Goal: Information Seeking & Learning: Check status

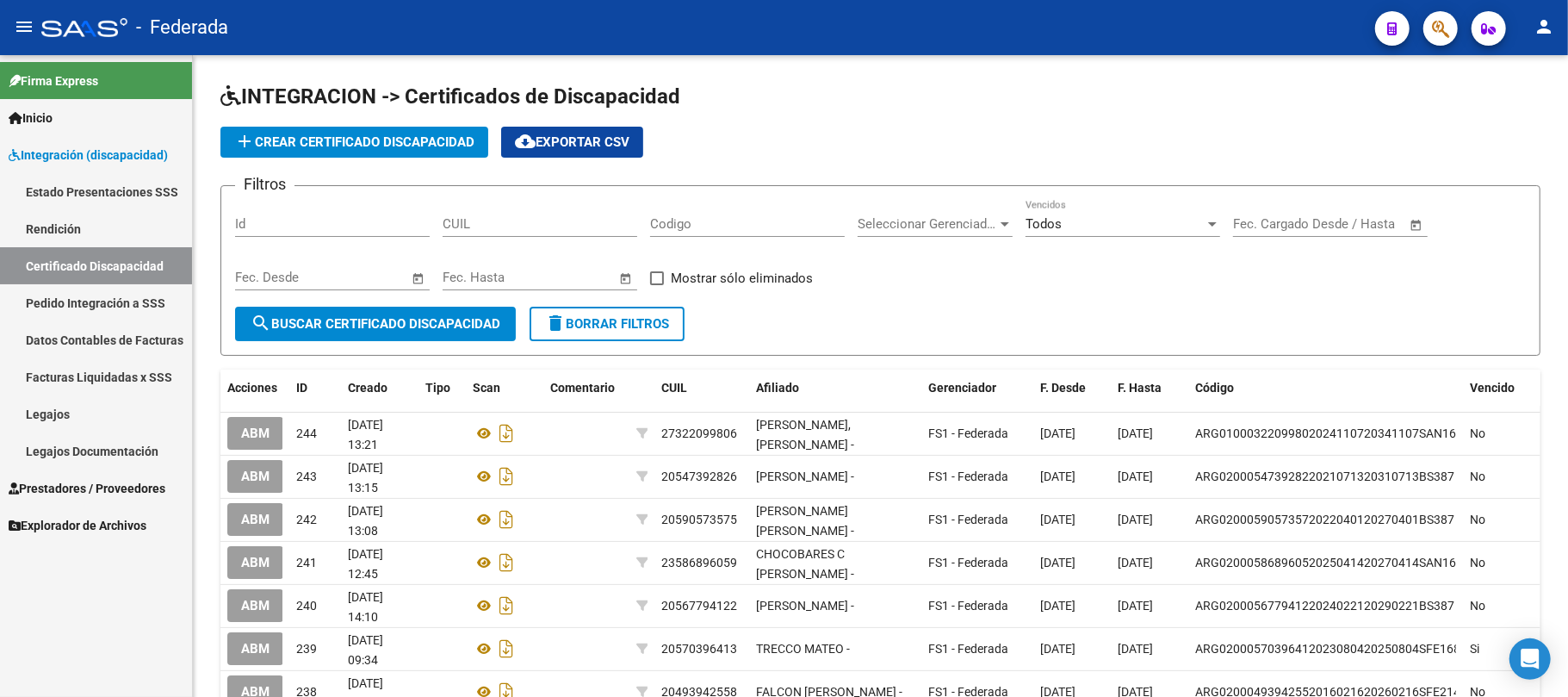
click at [130, 305] on link "Pedido Integración a SSS" at bounding box center [96, 303] width 192 height 37
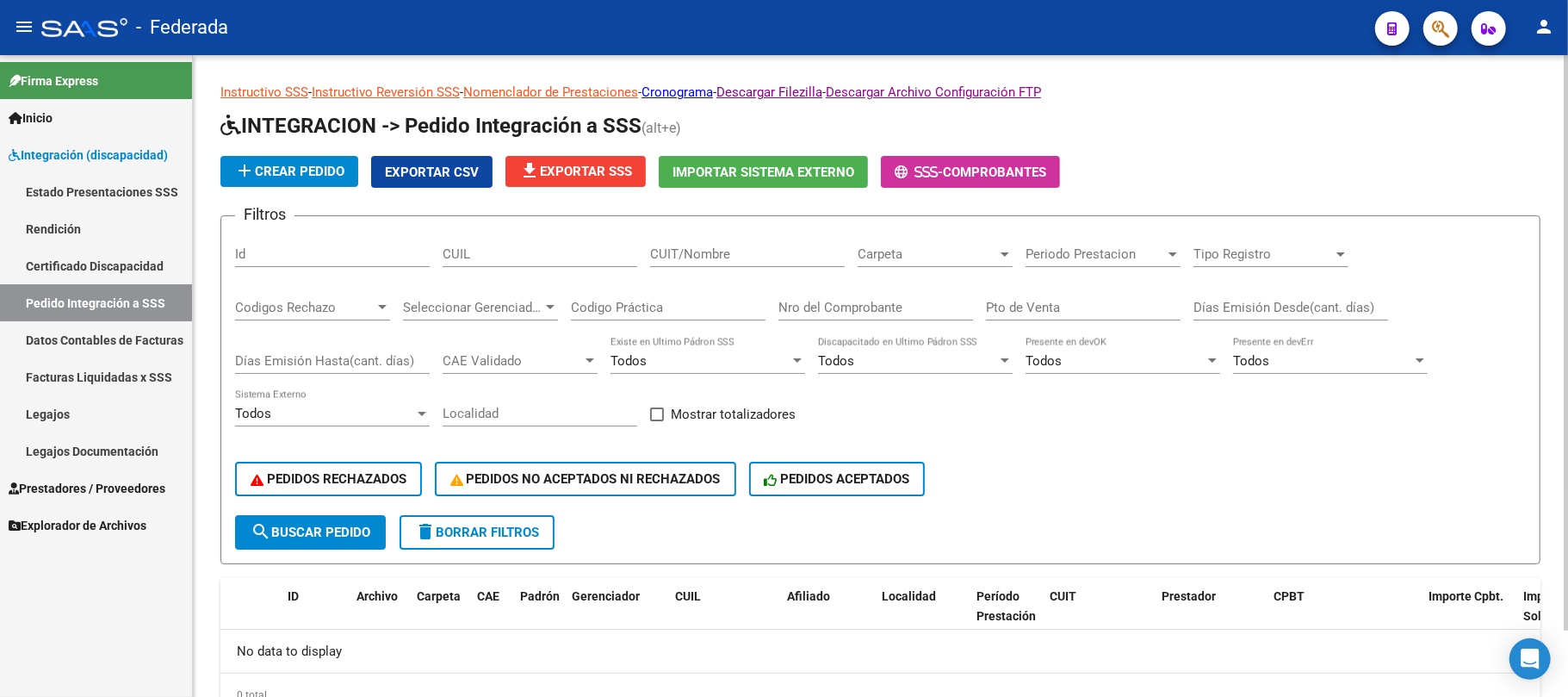
click at [525, 252] on input "CUIL" at bounding box center [540, 254] width 195 height 16
paste input "27577152212"
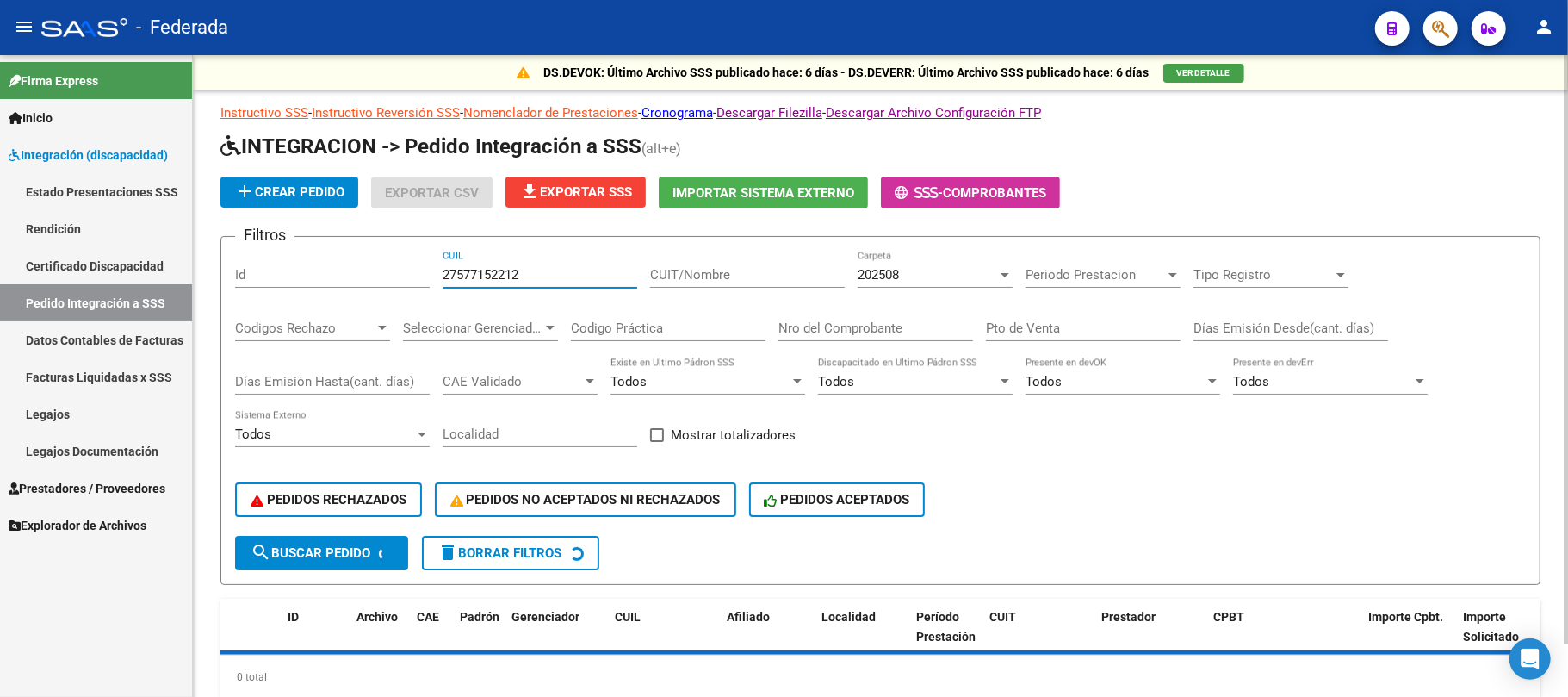
type input "27577152212"
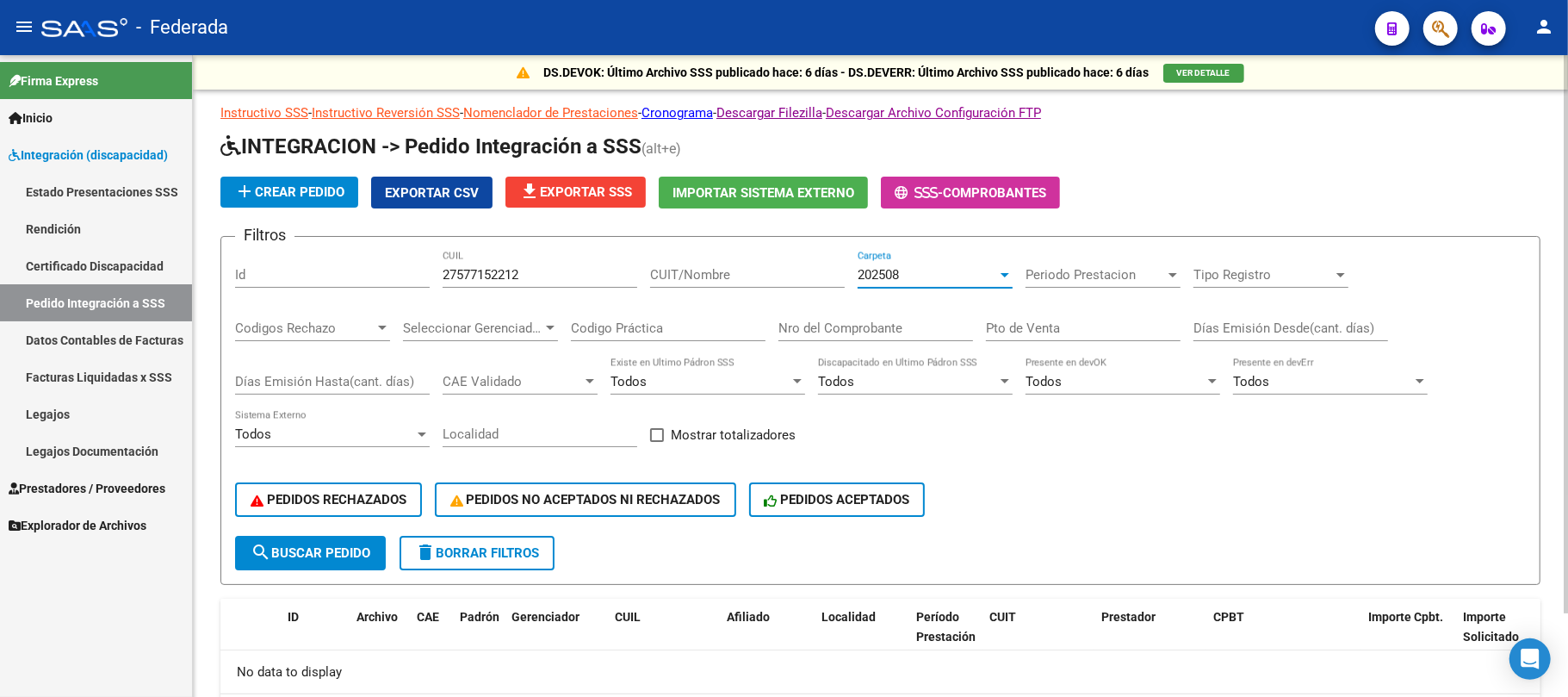
click at [875, 277] on span "202508" at bounding box center [878, 275] width 41 height 16
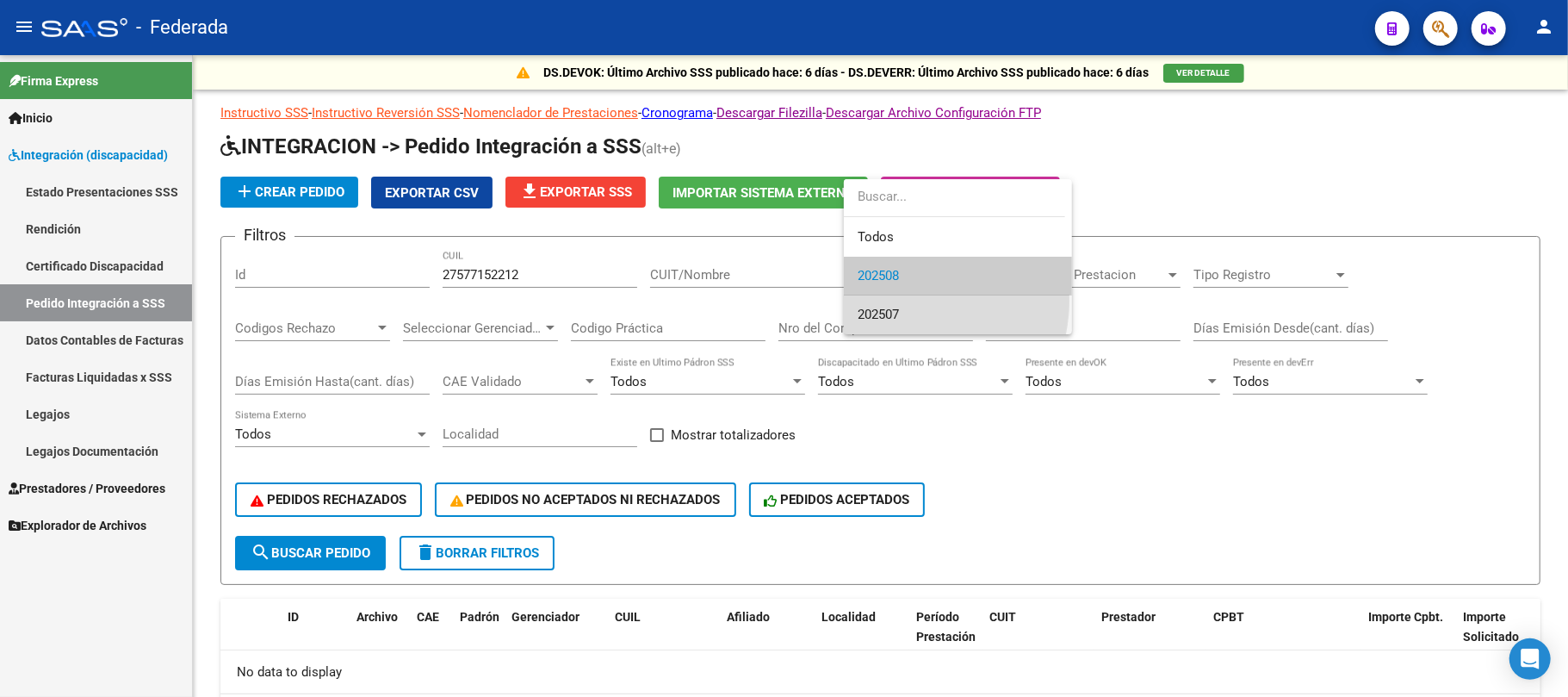
click at [904, 300] on span "202507" at bounding box center [958, 315] width 201 height 39
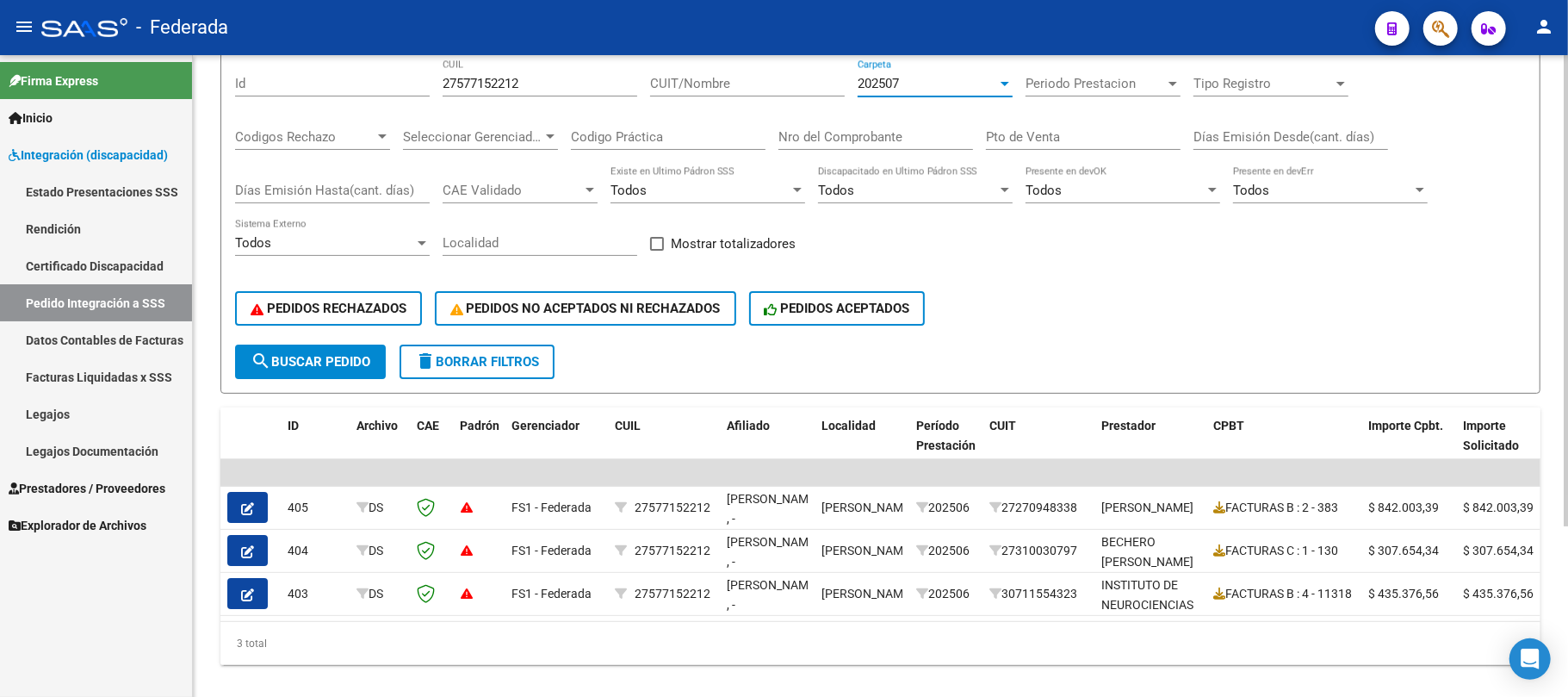
scroll to position [231, 0]
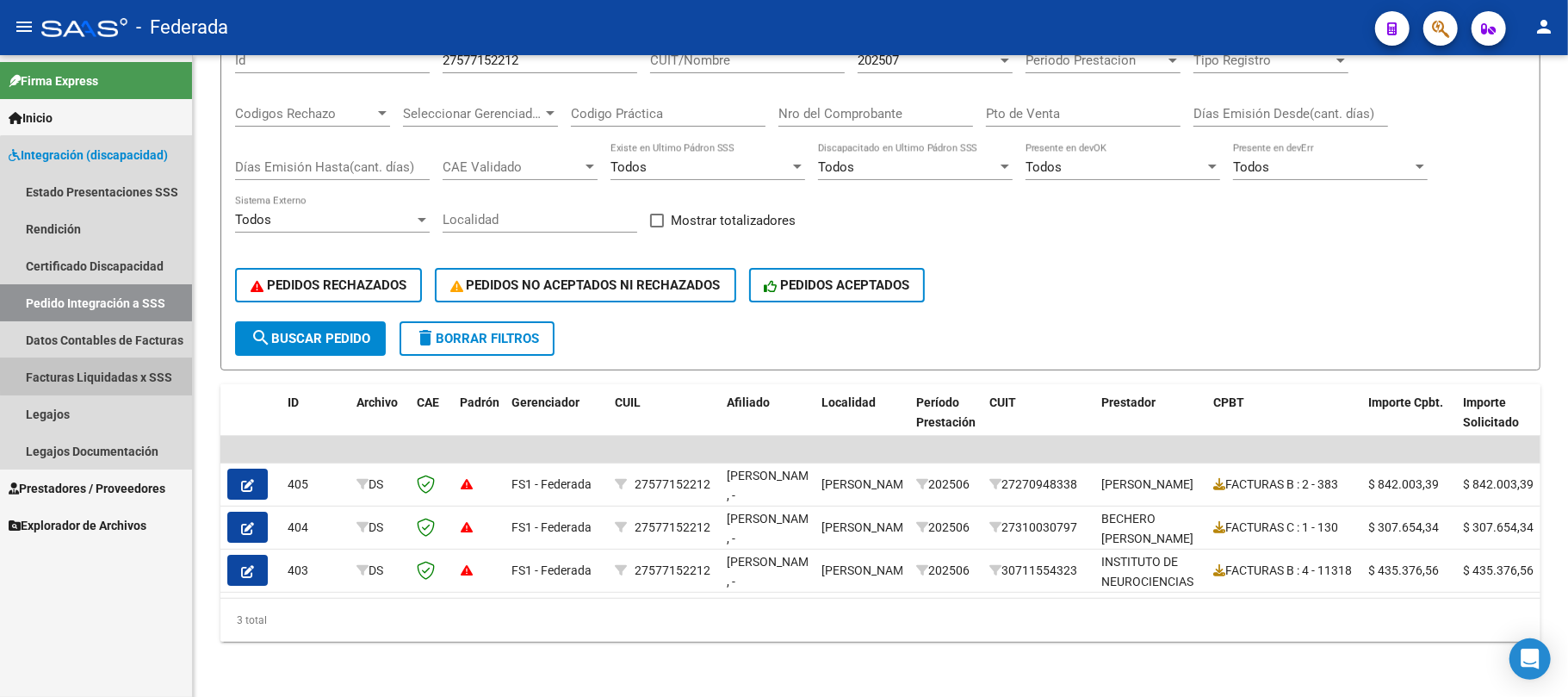
click at [141, 369] on link "Facturas Liquidadas x SSS" at bounding box center [96, 377] width 192 height 37
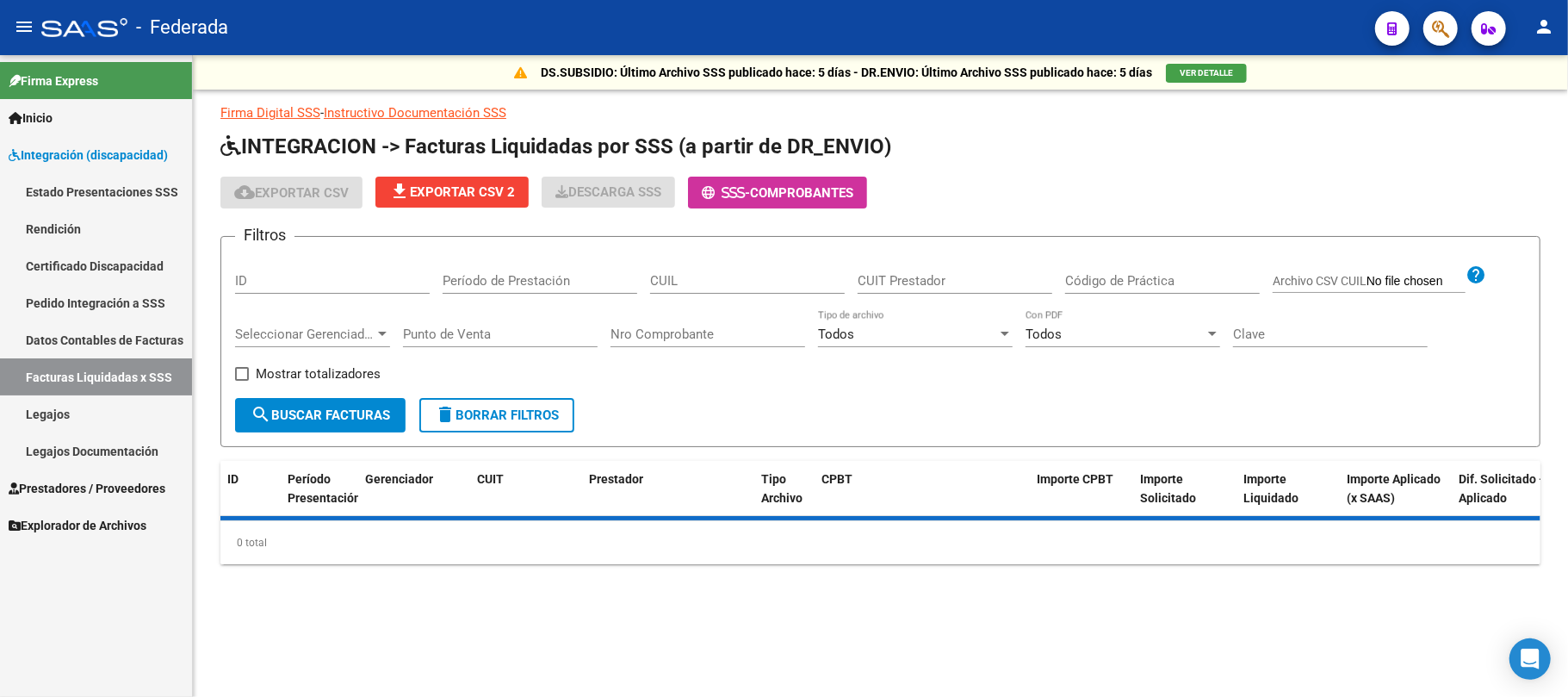
click at [669, 262] on div "CUIL" at bounding box center [747, 275] width 195 height 37
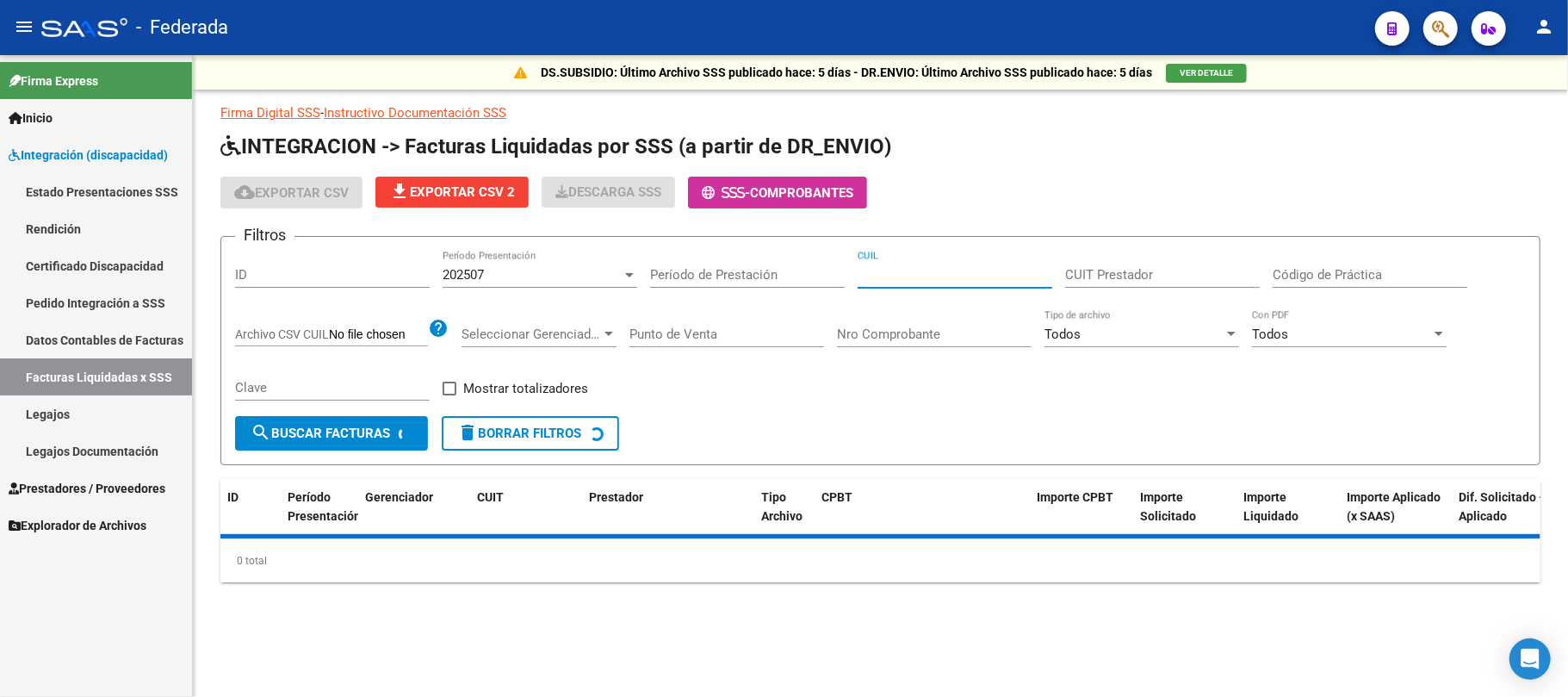
paste input "27-57715221-2"
type input "27-57715221-2"
click at [348, 455] on form "Filtros ID 202507 Período Presentación Período de Prestación 27-57715221-2 CUIL…" at bounding box center [880, 350] width 1319 height 229
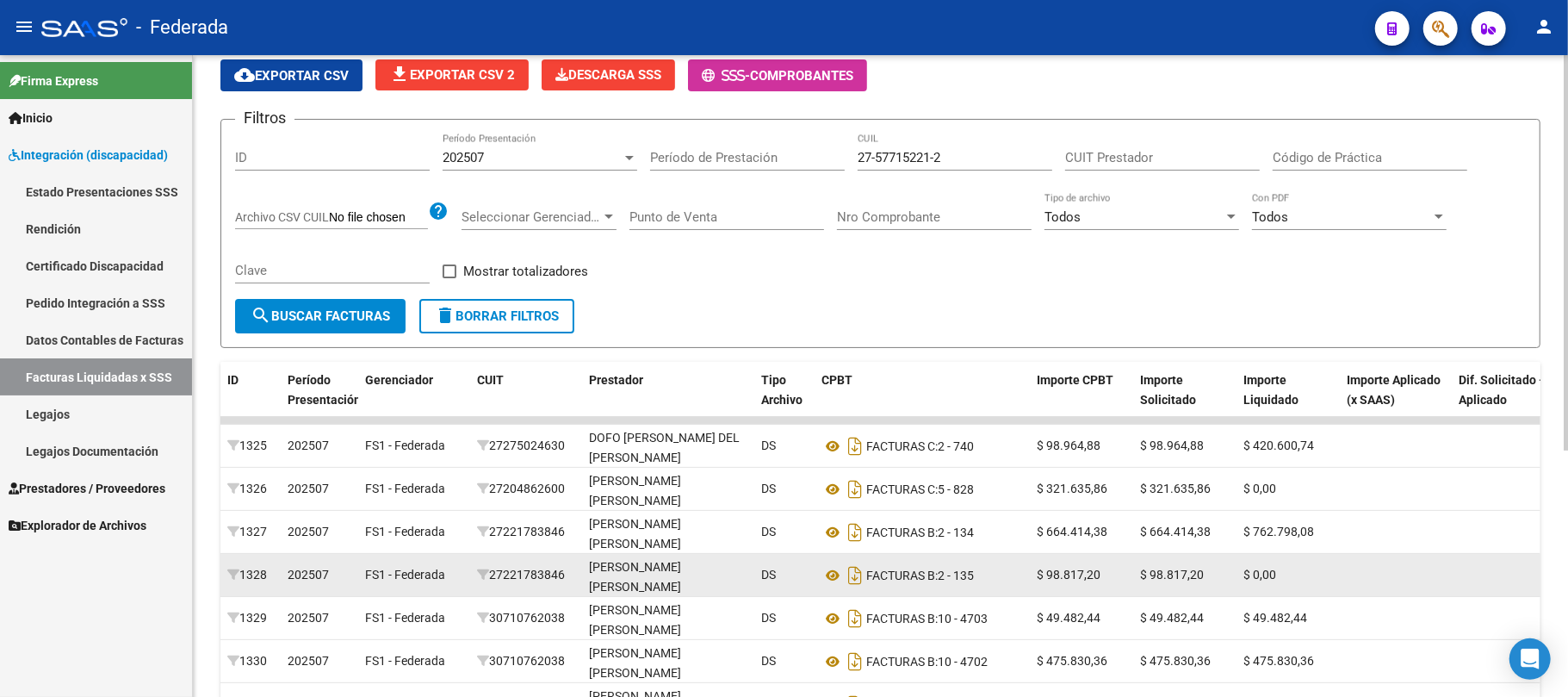
scroll to position [115, 0]
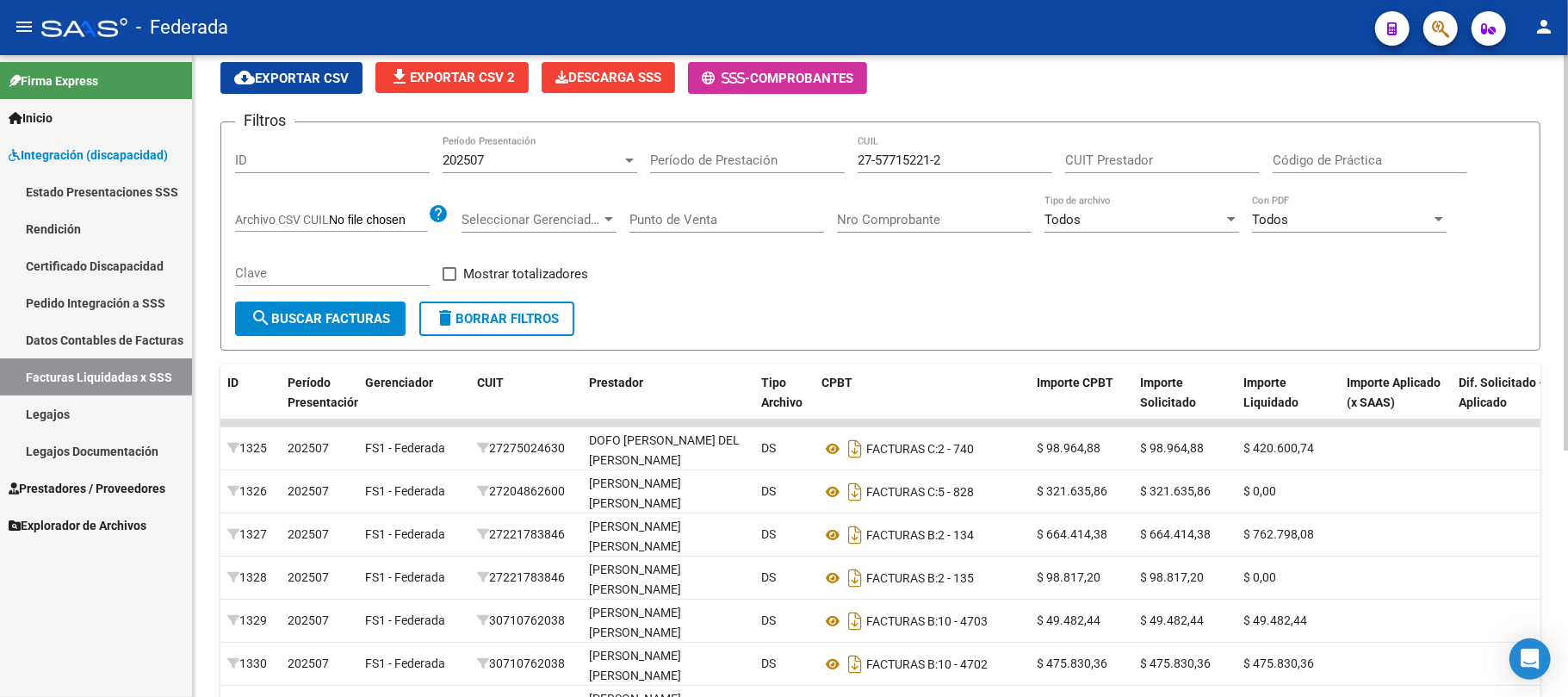
click at [344, 315] on span "search Buscar Facturas" at bounding box center [320, 319] width 139 height 16
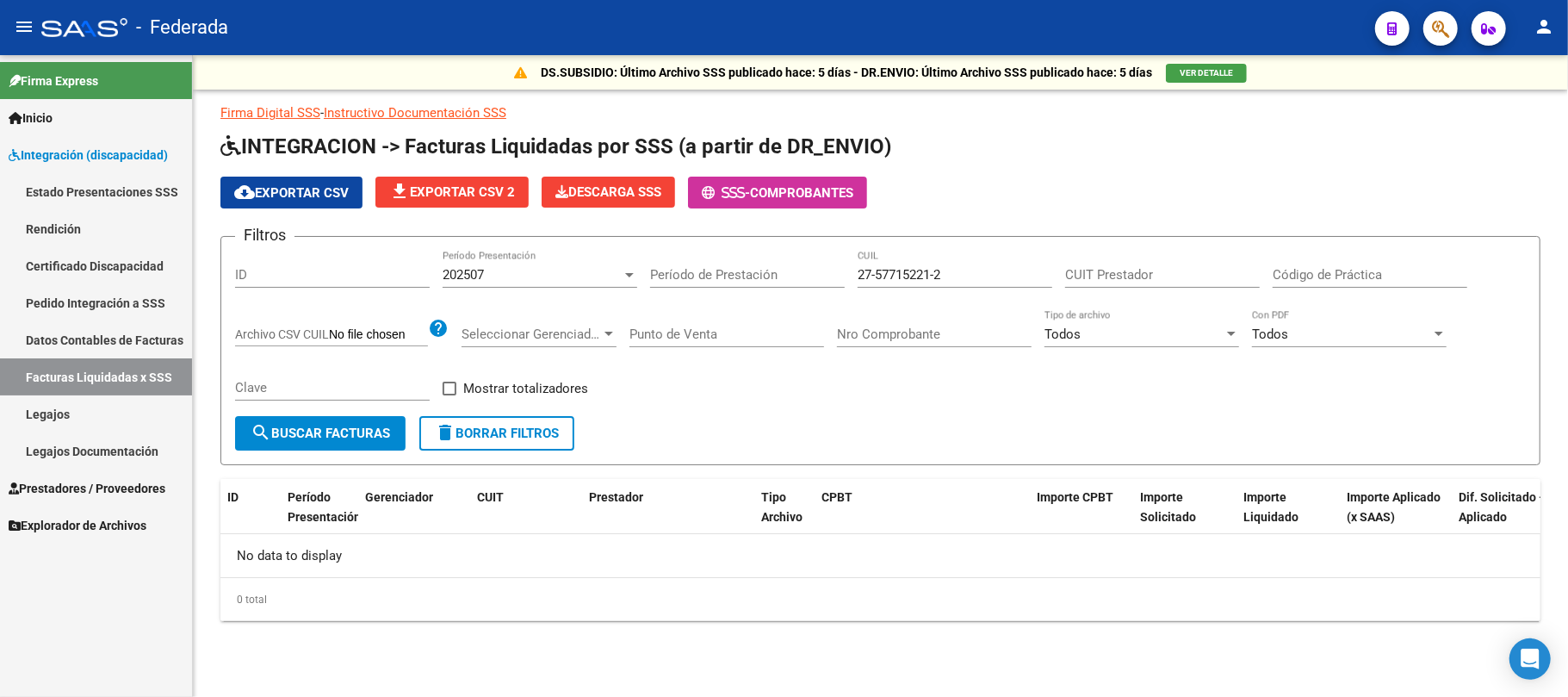
scroll to position [0, 0]
click at [510, 279] on div "202507" at bounding box center [532, 275] width 179 height 16
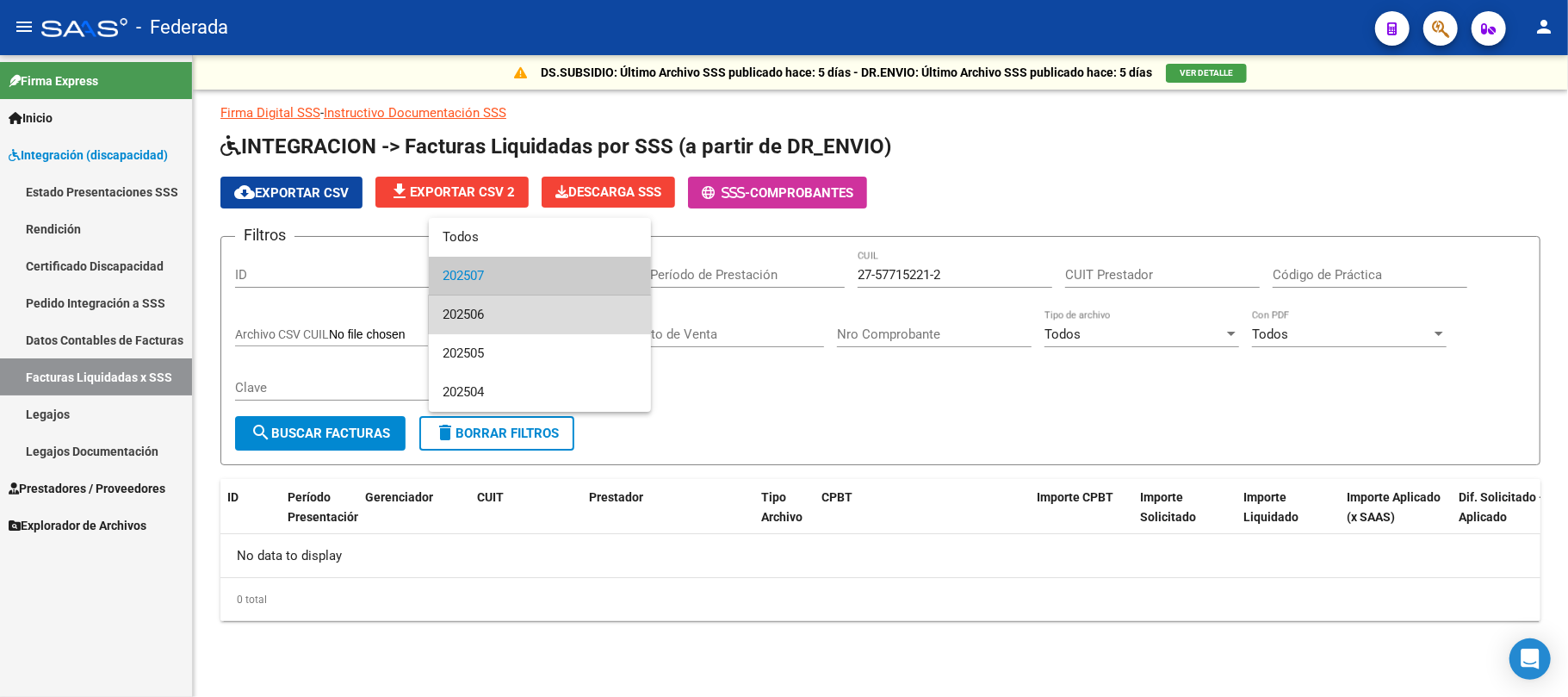
click at [510, 314] on span "202506" at bounding box center [540, 315] width 195 height 39
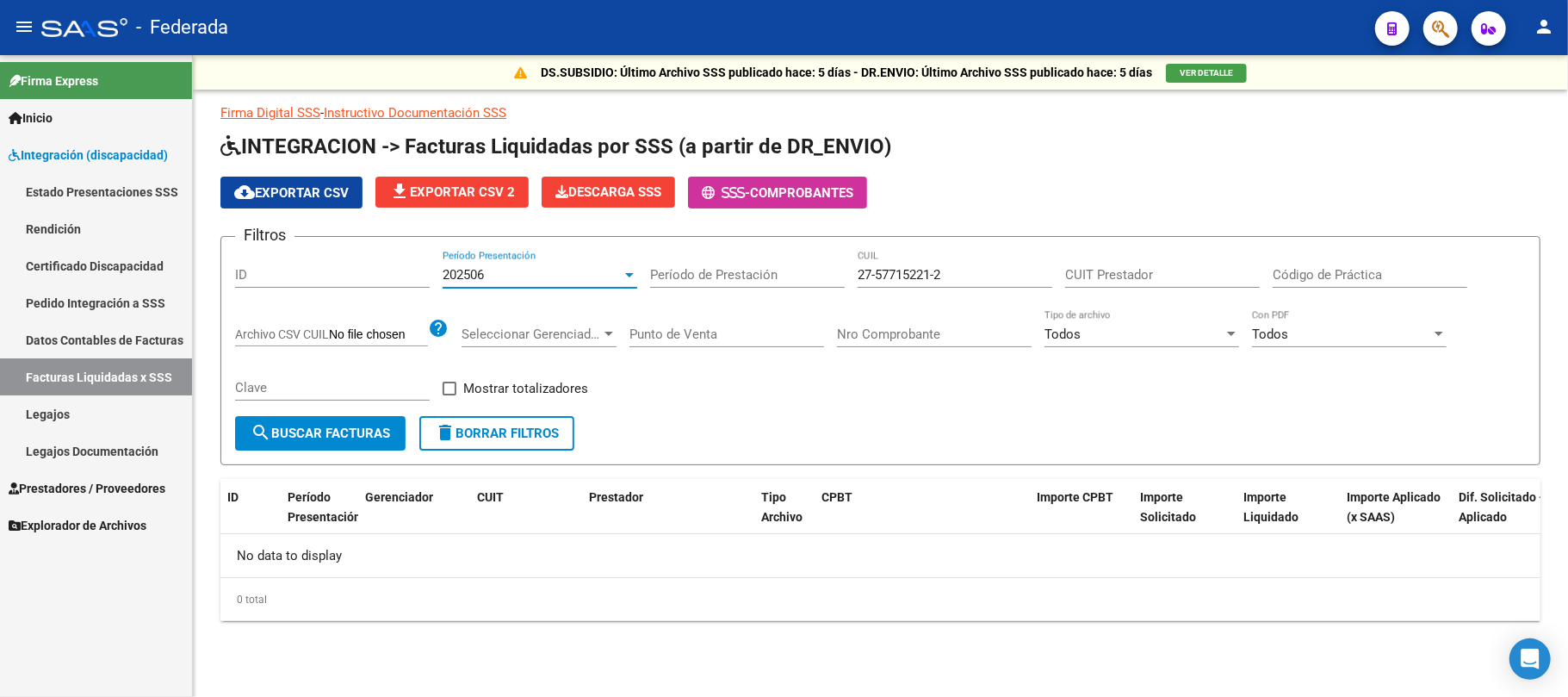
click at [349, 427] on span "search Buscar Facturas" at bounding box center [320, 433] width 139 height 16
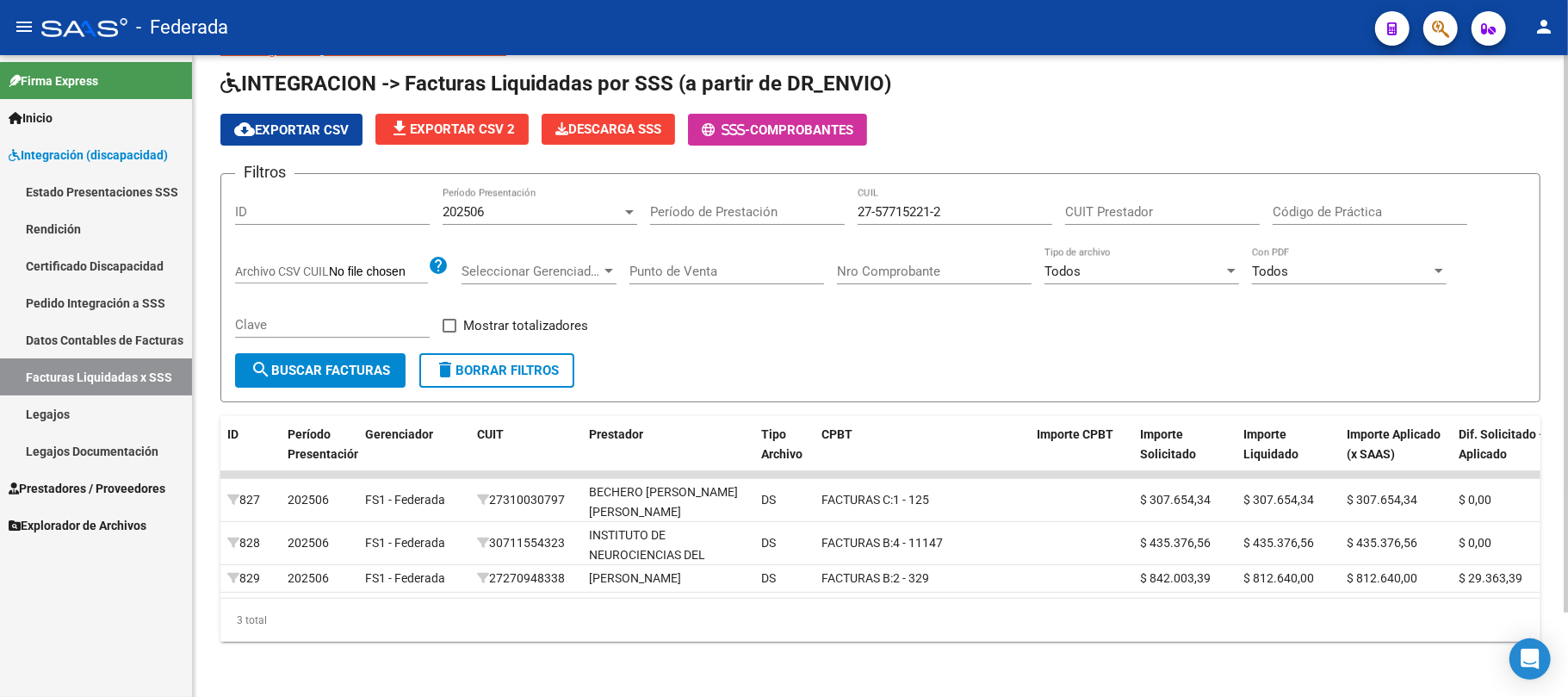
click at [517, 204] on div "202506" at bounding box center [532, 212] width 179 height 16
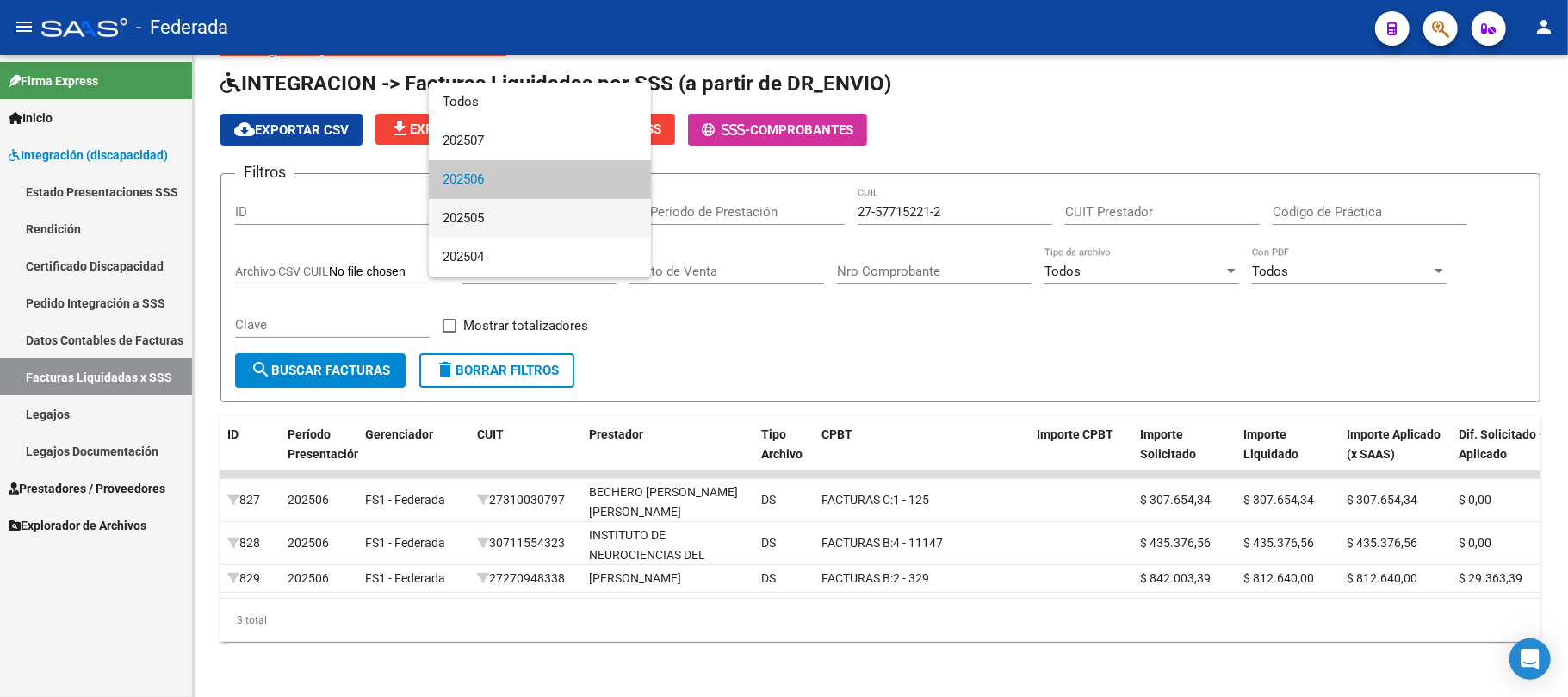
click at [516, 217] on span "202505" at bounding box center [540, 218] width 195 height 39
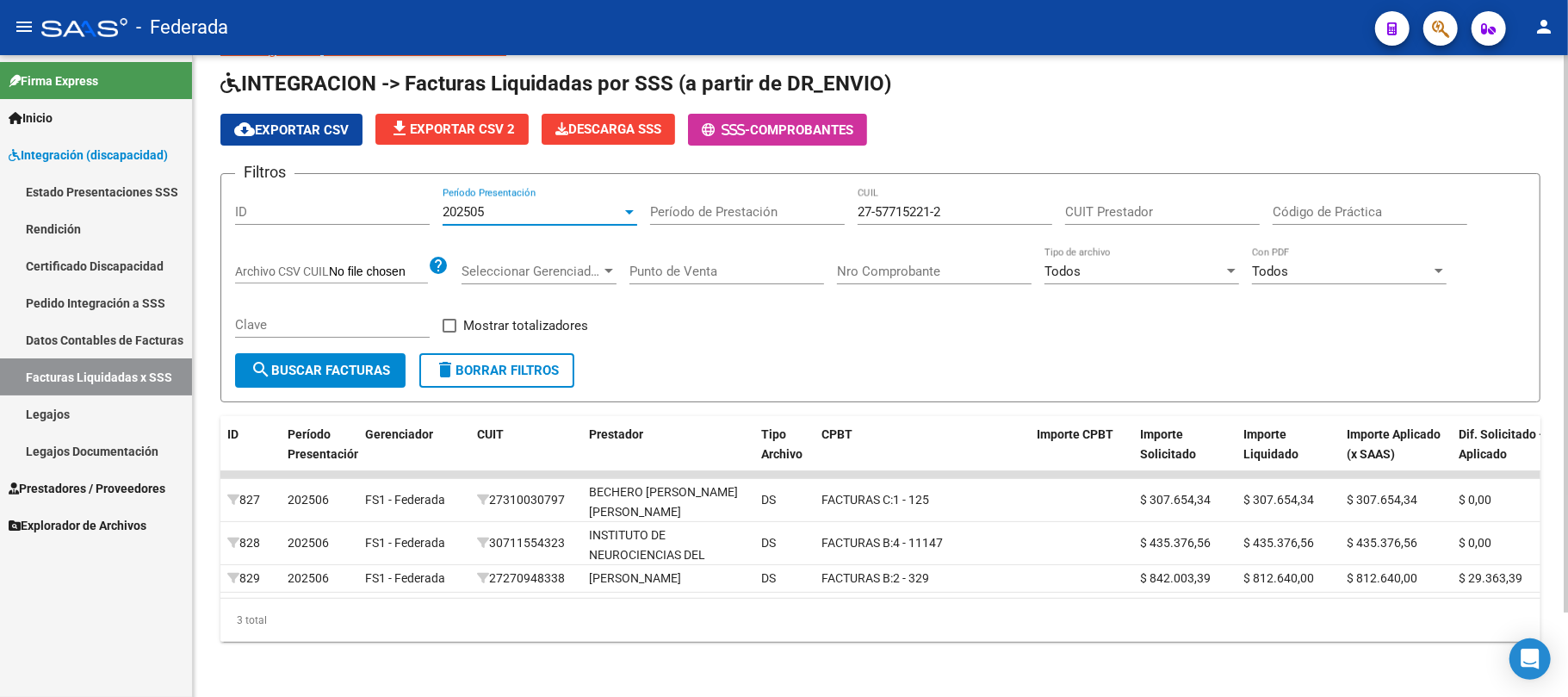
click at [365, 363] on span "search Buscar Facturas" at bounding box center [320, 370] width 139 height 16
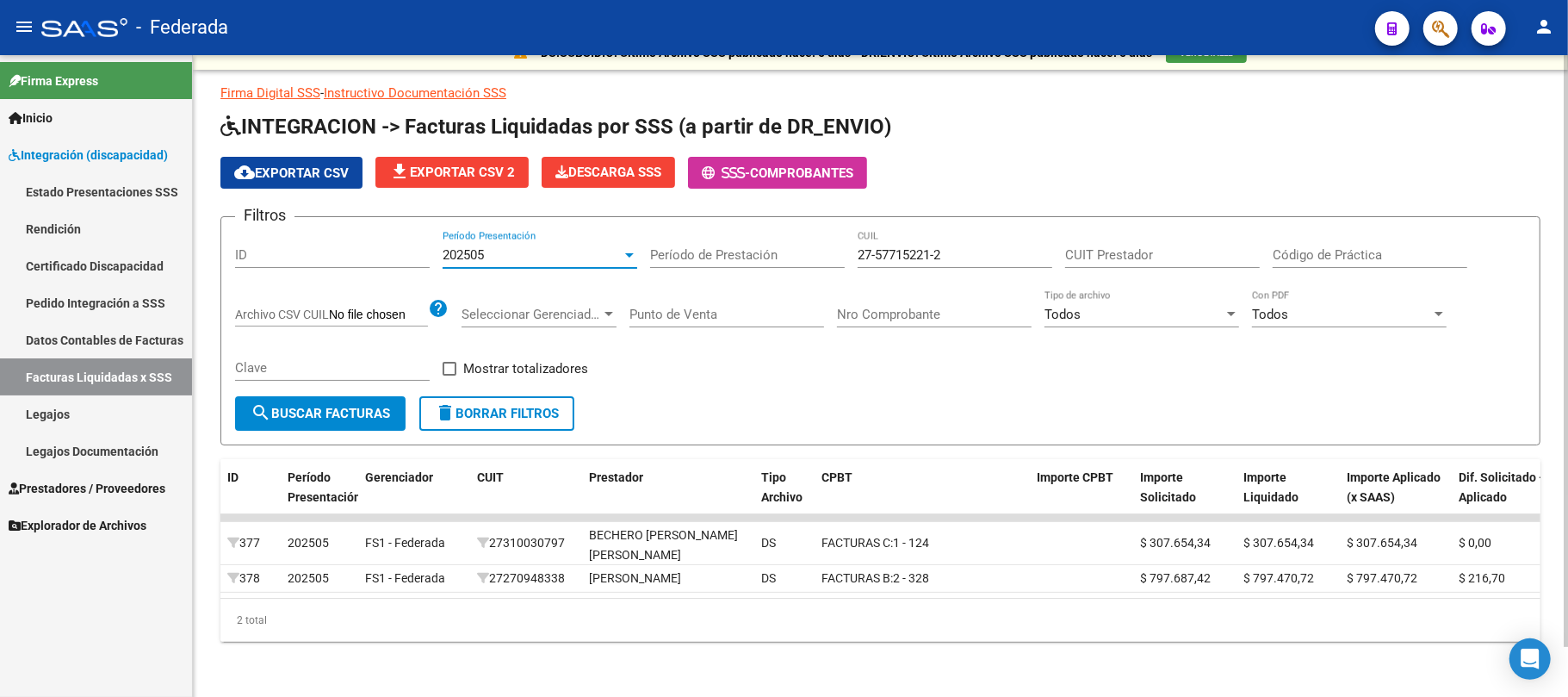
click at [528, 248] on div "202505" at bounding box center [532, 255] width 179 height 16
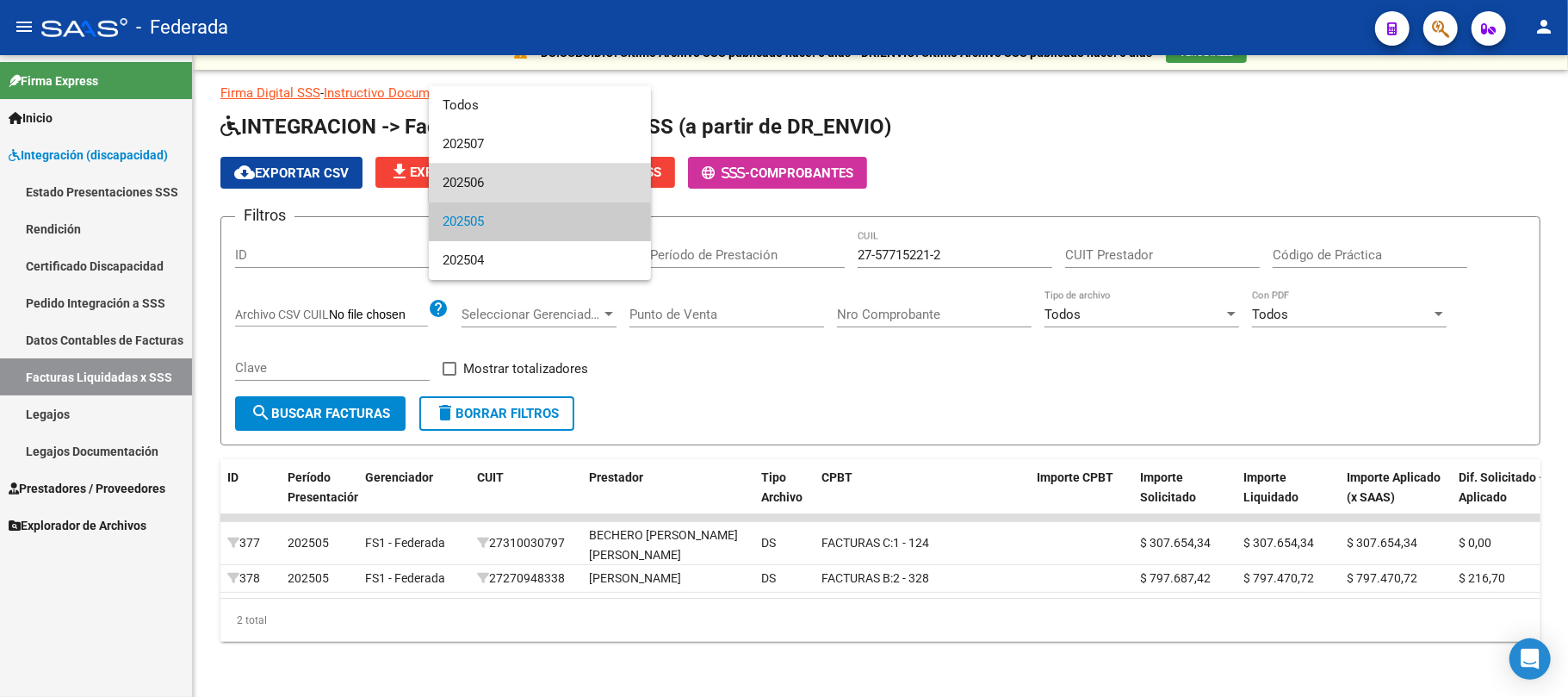
click at [520, 191] on span "202506" at bounding box center [540, 183] width 195 height 39
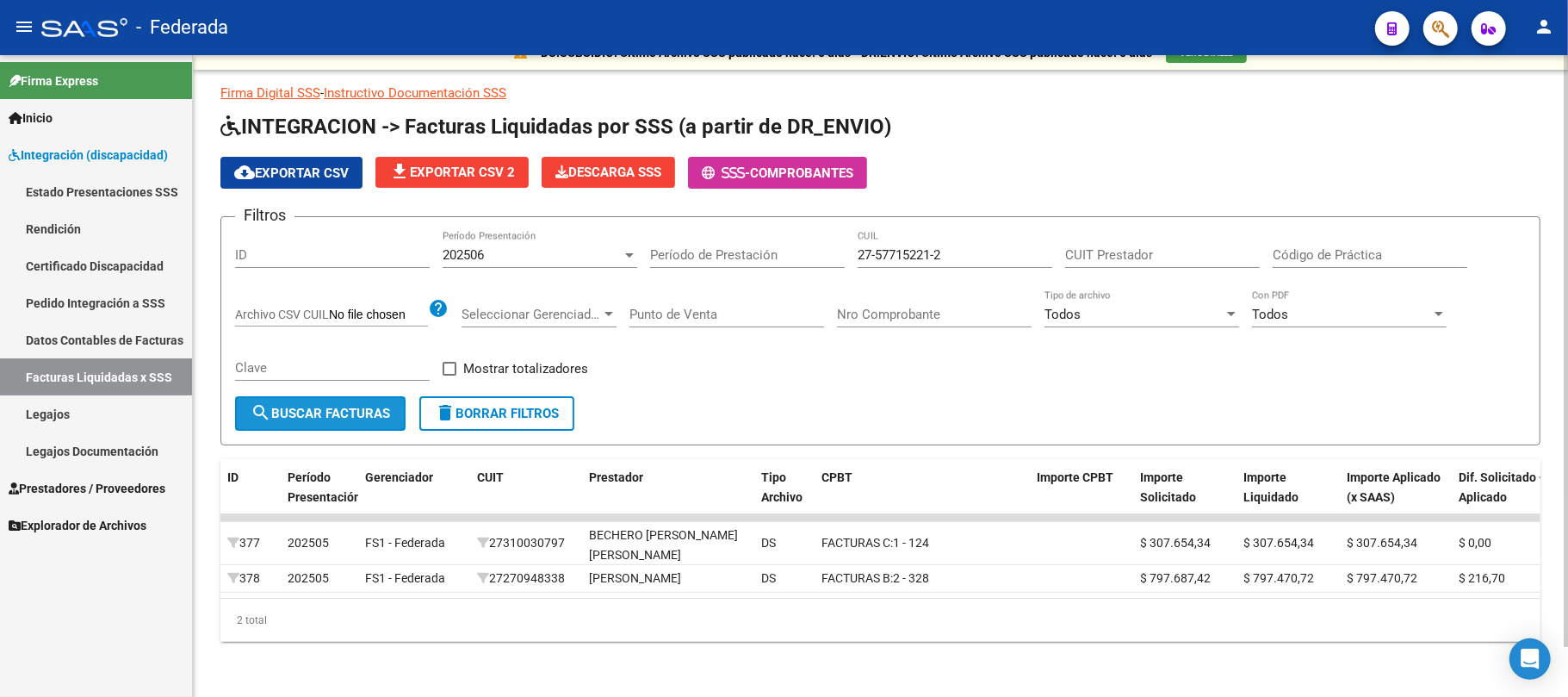
click at [356, 406] on span "search Buscar Facturas" at bounding box center [320, 413] width 139 height 16
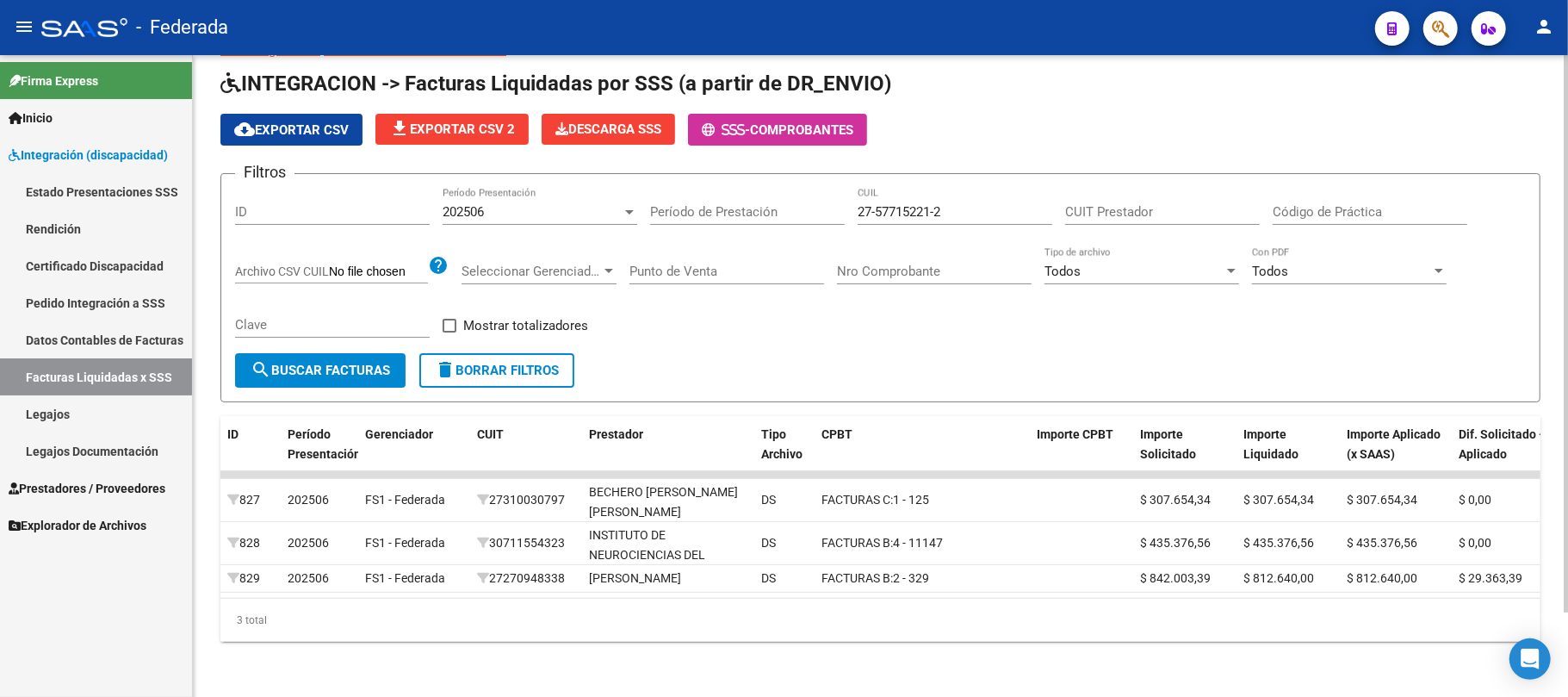
click at [558, 188] on div "202506 Período Presentación" at bounding box center [540, 207] width 195 height 37
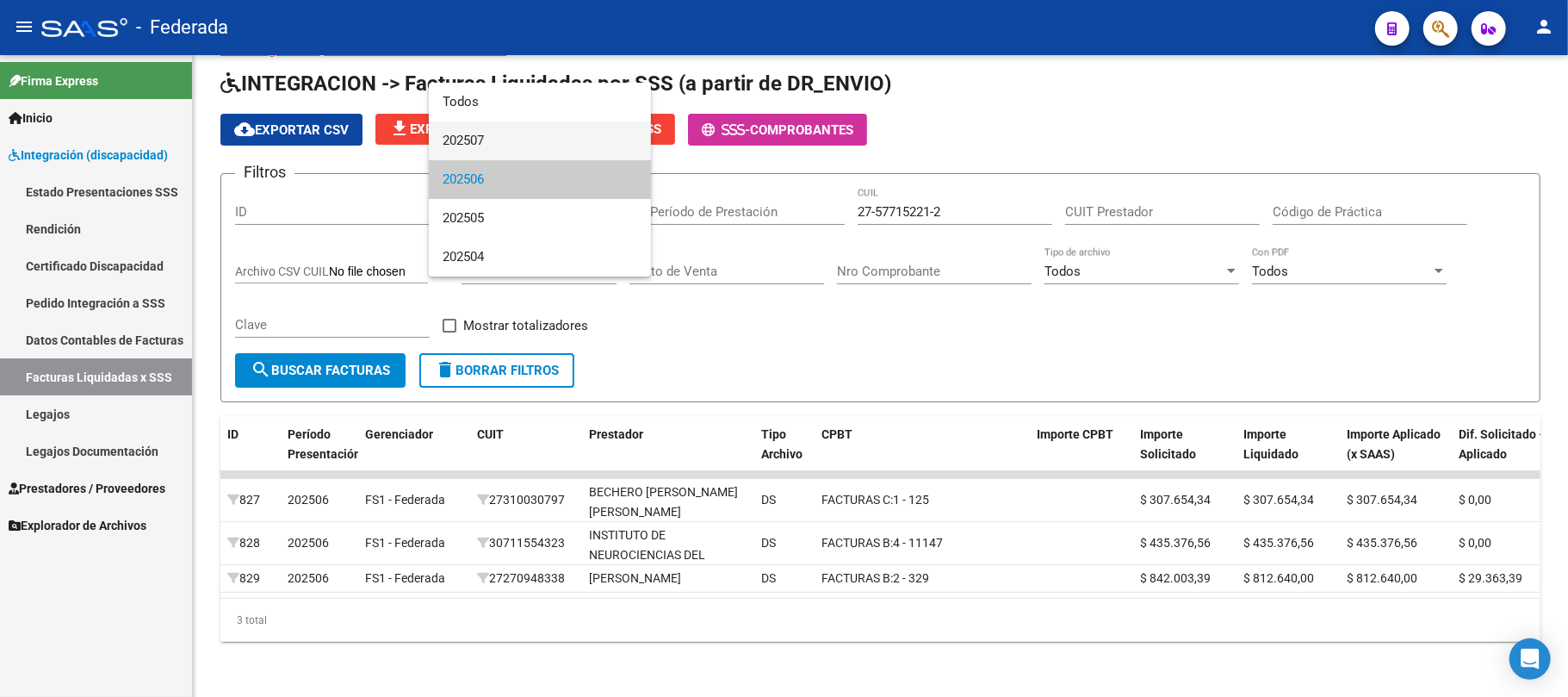
click at [535, 143] on span "202507" at bounding box center [540, 141] width 195 height 39
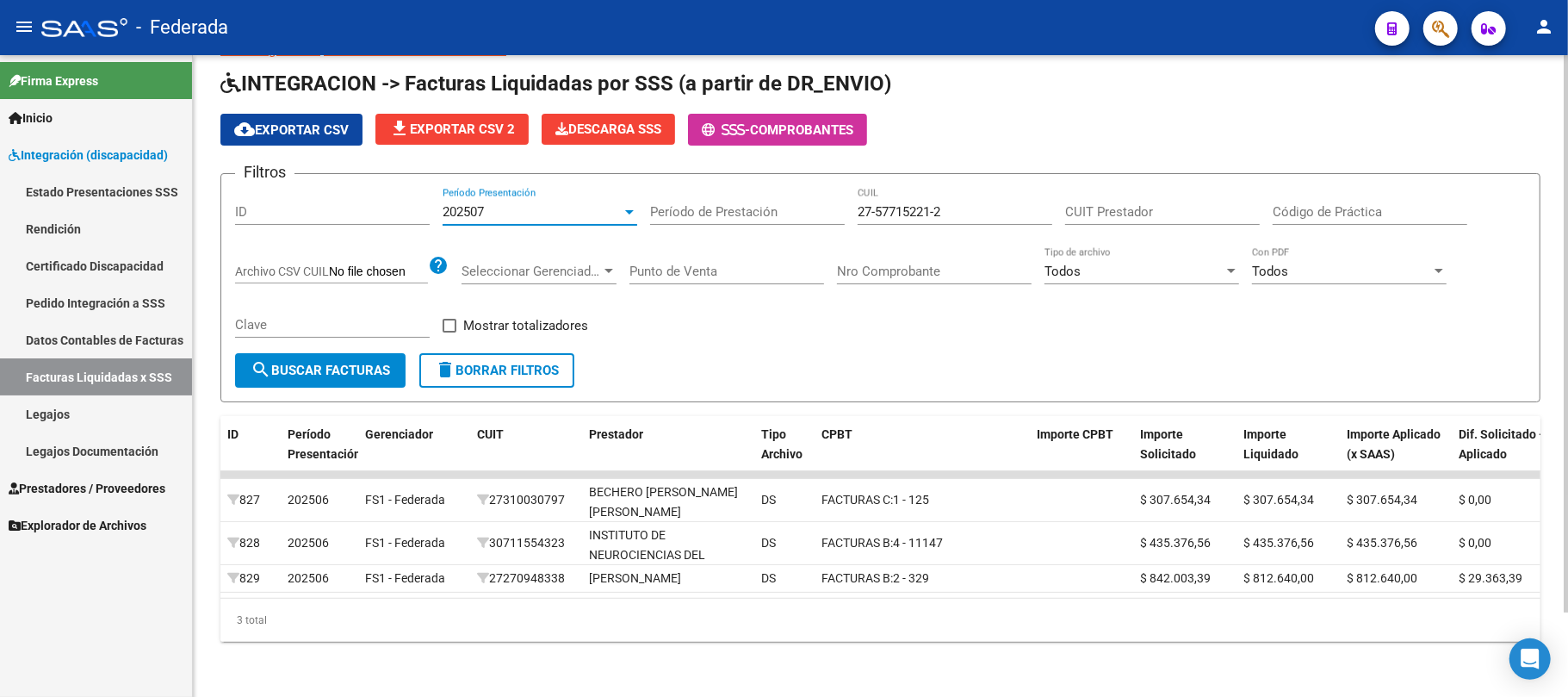
click at [339, 363] on span "search Buscar Facturas" at bounding box center [320, 370] width 139 height 16
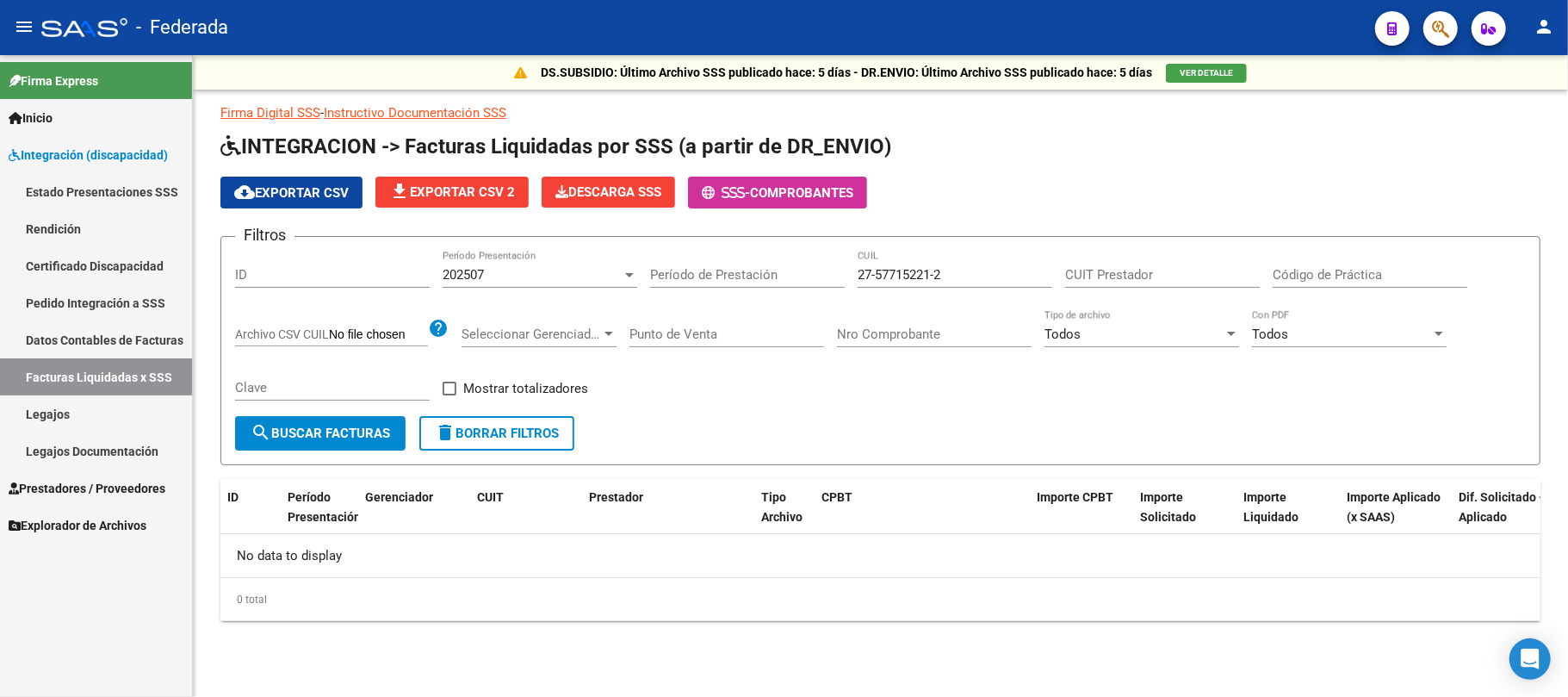
click at [534, 279] on div "202507" at bounding box center [532, 275] width 179 height 16
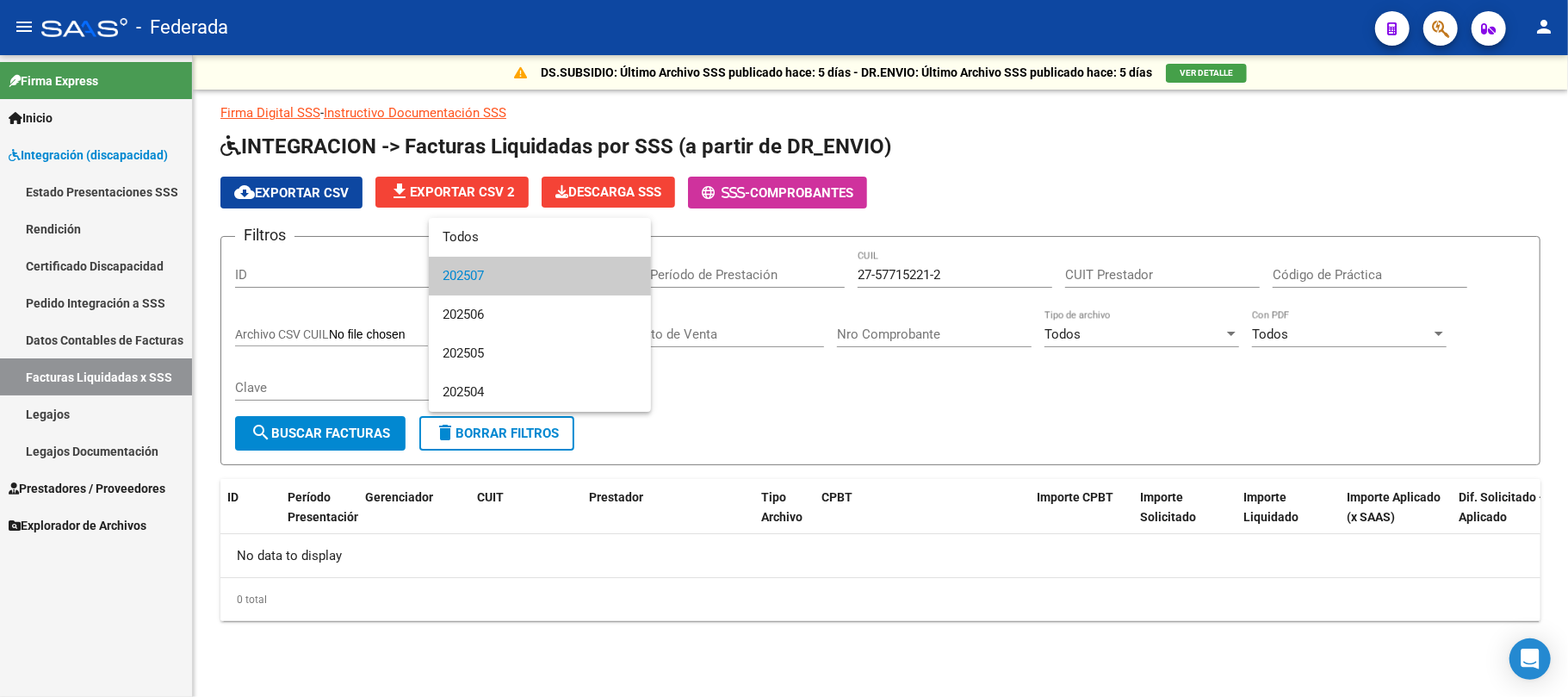
click at [86, 414] on div at bounding box center [784, 348] width 1568 height 697
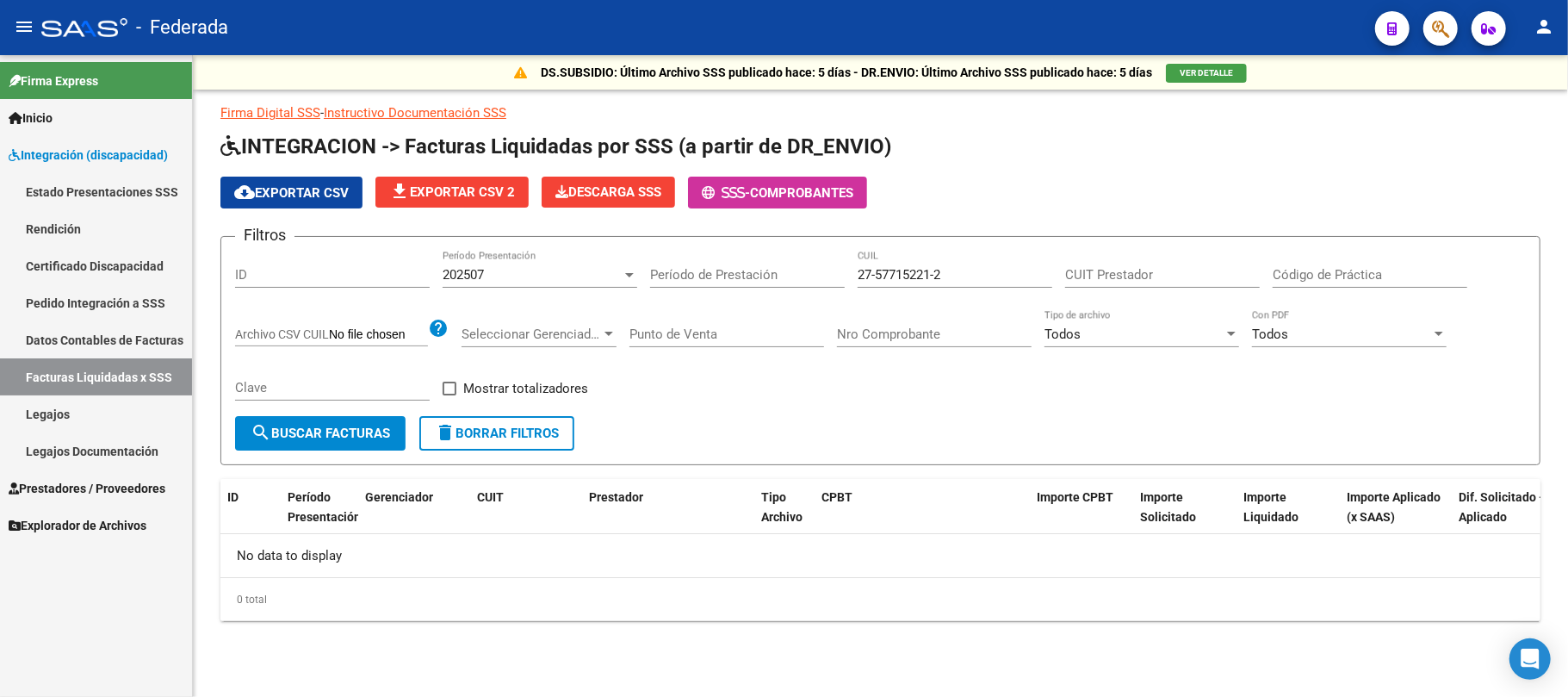
click at [86, 414] on link "Legajos" at bounding box center [96, 414] width 192 height 37
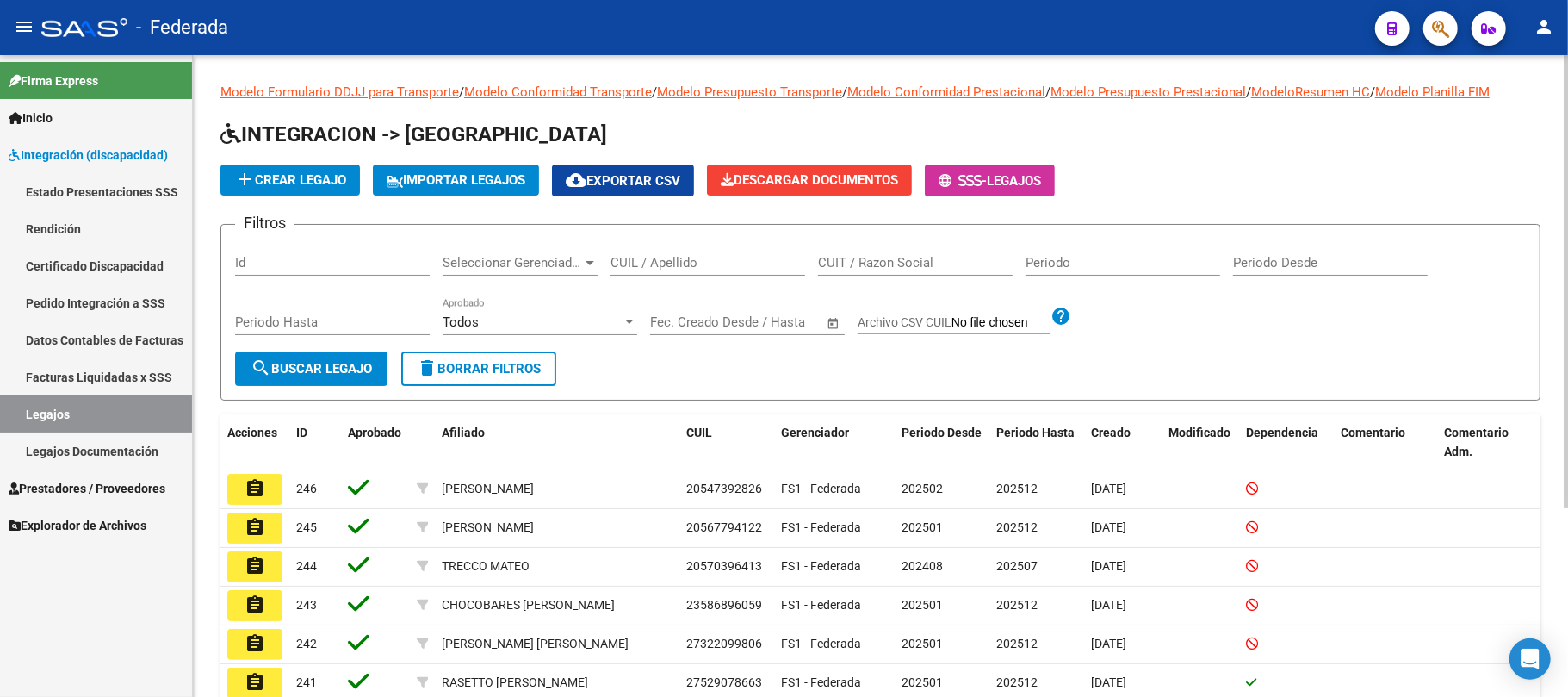
click at [852, 256] on input "CUIT / Razon Social" at bounding box center [915, 263] width 195 height 16
paste input "20438035371"
type input "20438035371"
click at [348, 372] on span "search Buscar Legajo" at bounding box center [311, 368] width 122 height 16
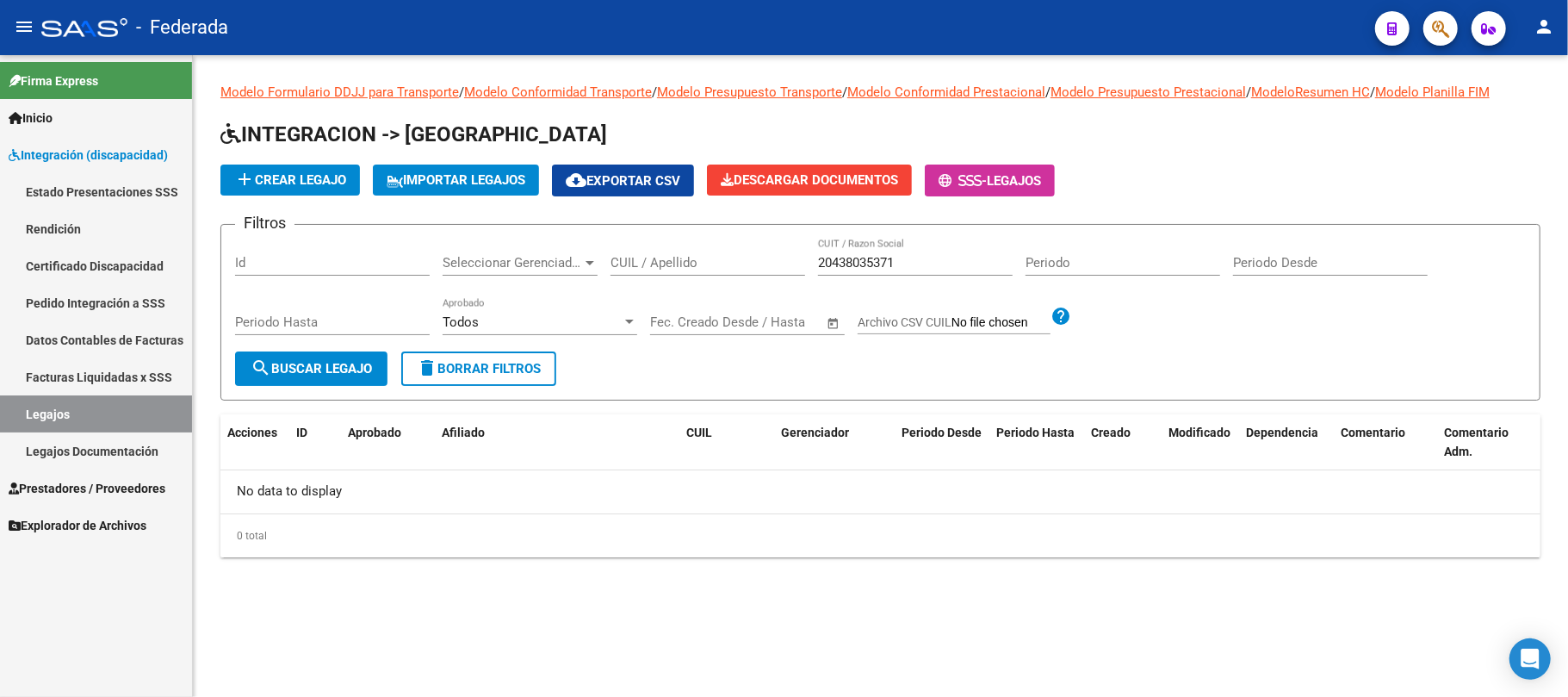
click at [841, 258] on input "20438035371" at bounding box center [915, 263] width 195 height 16
click at [723, 265] on input "CUIL / Apellido" at bounding box center [708, 263] width 195 height 16
paste input "20438035371"
type input "20438035371"
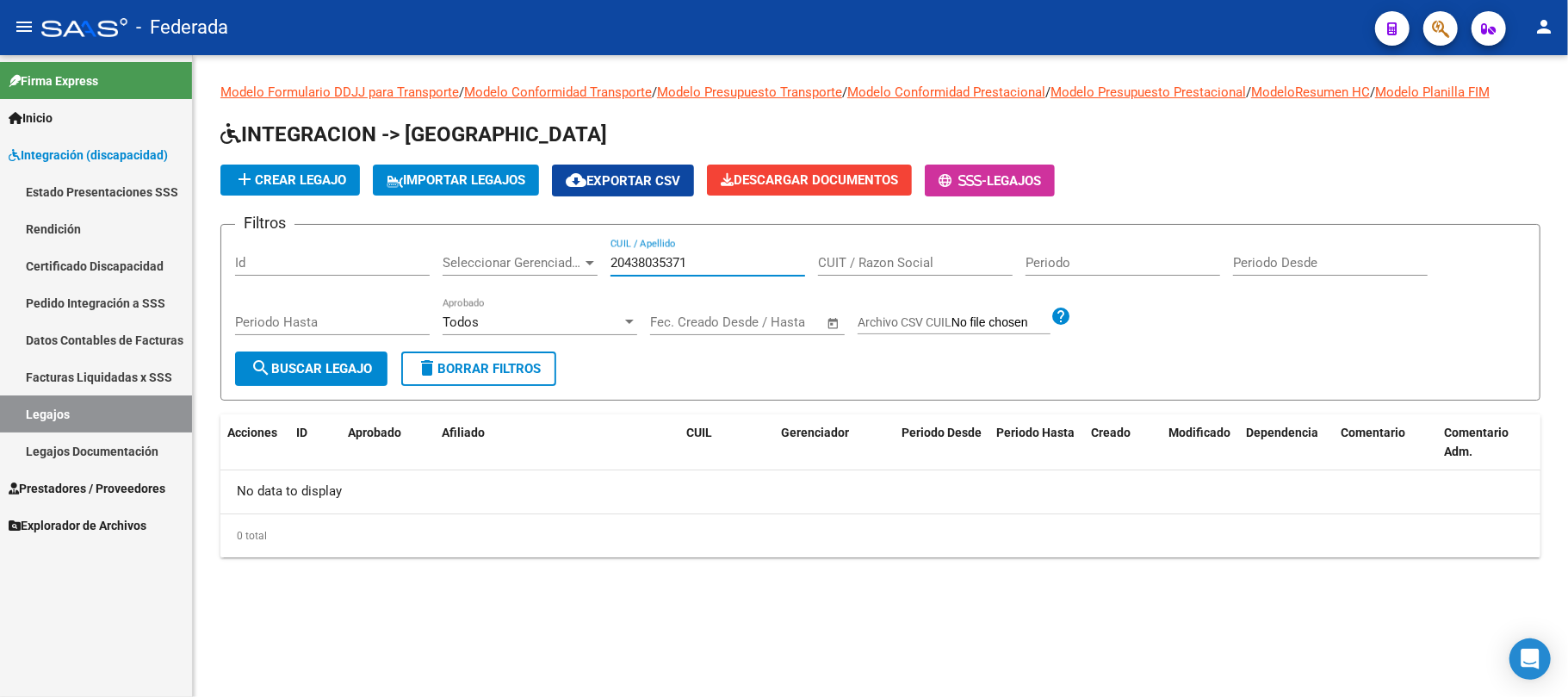
click at [335, 366] on span "search Buscar Legajo" at bounding box center [311, 368] width 122 height 16
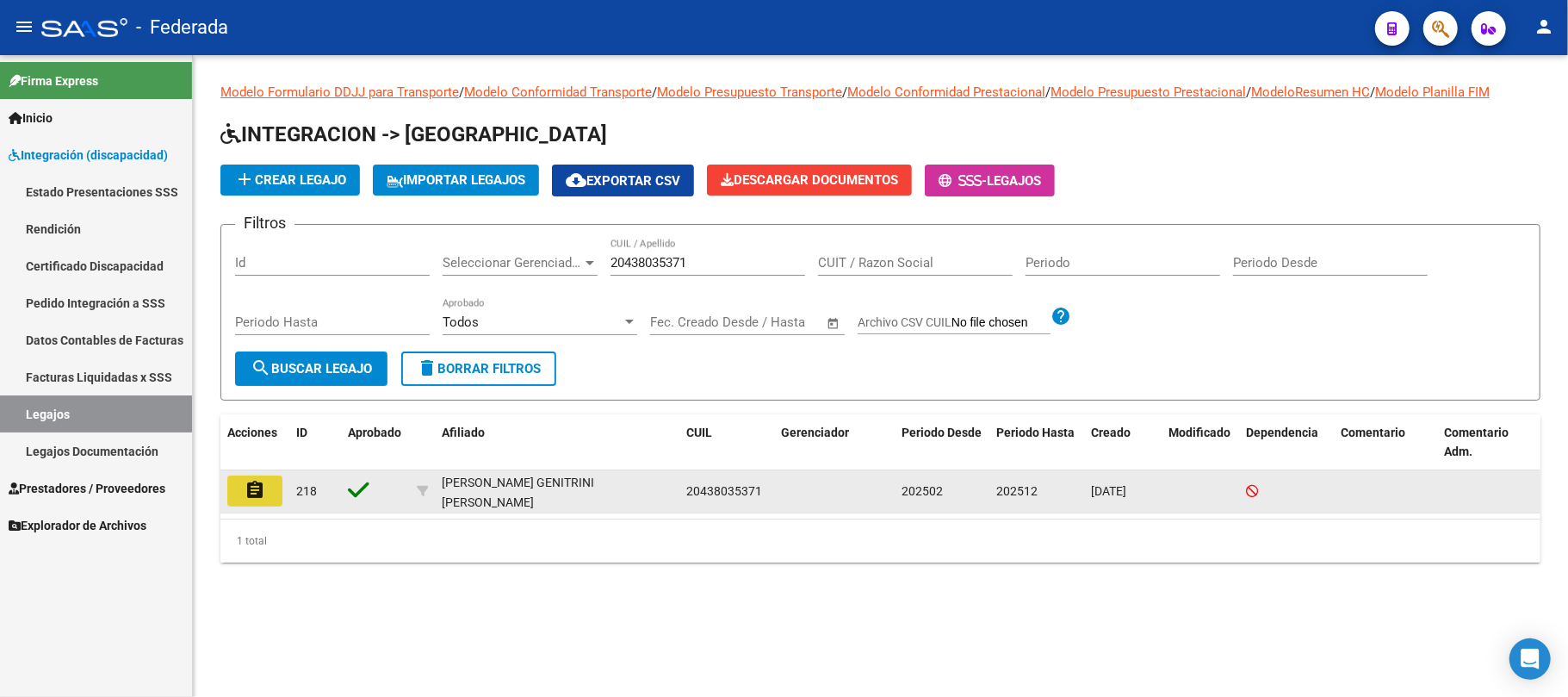
click at [260, 497] on mat-icon "assignment" at bounding box center [254, 489] width 20 height 20
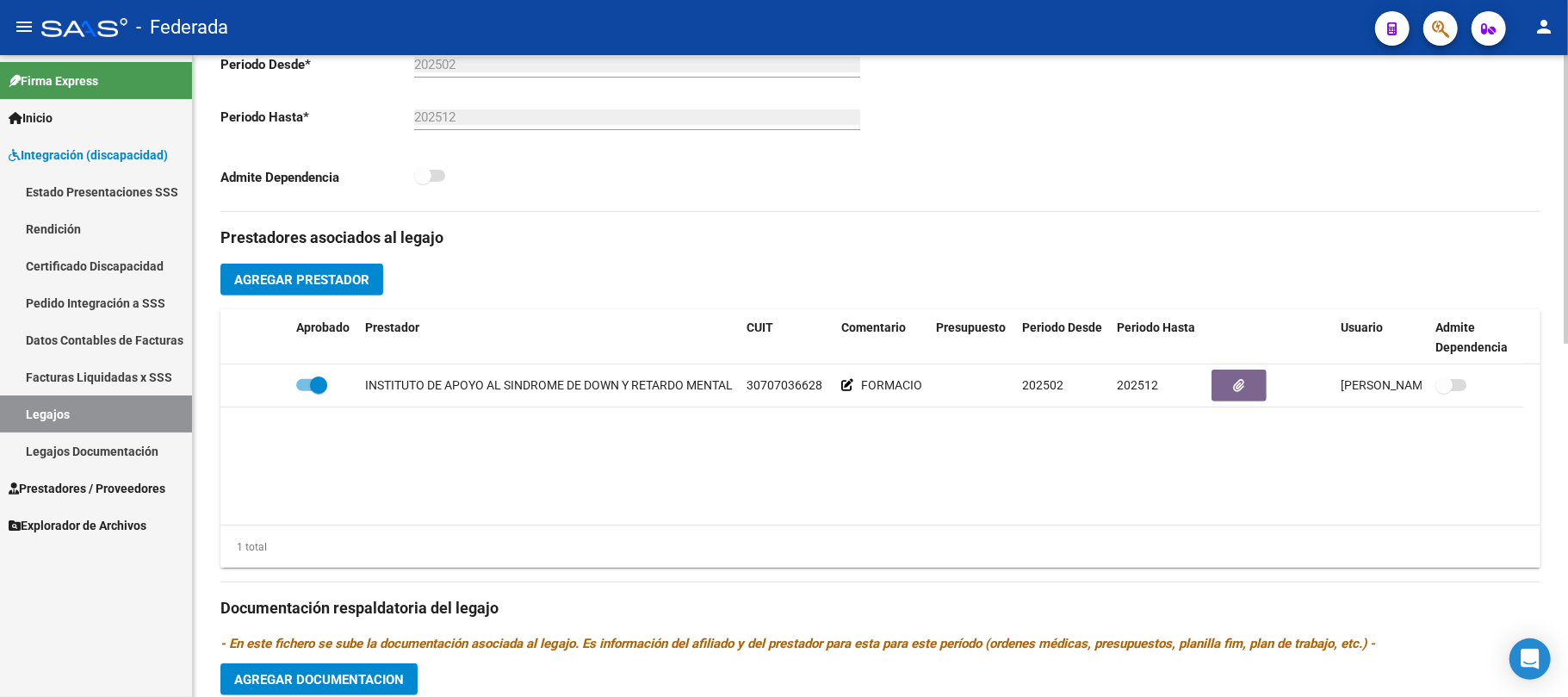
scroll to position [459, 0]
click at [56, 262] on link "Certificado Discapacidad" at bounding box center [96, 266] width 192 height 37
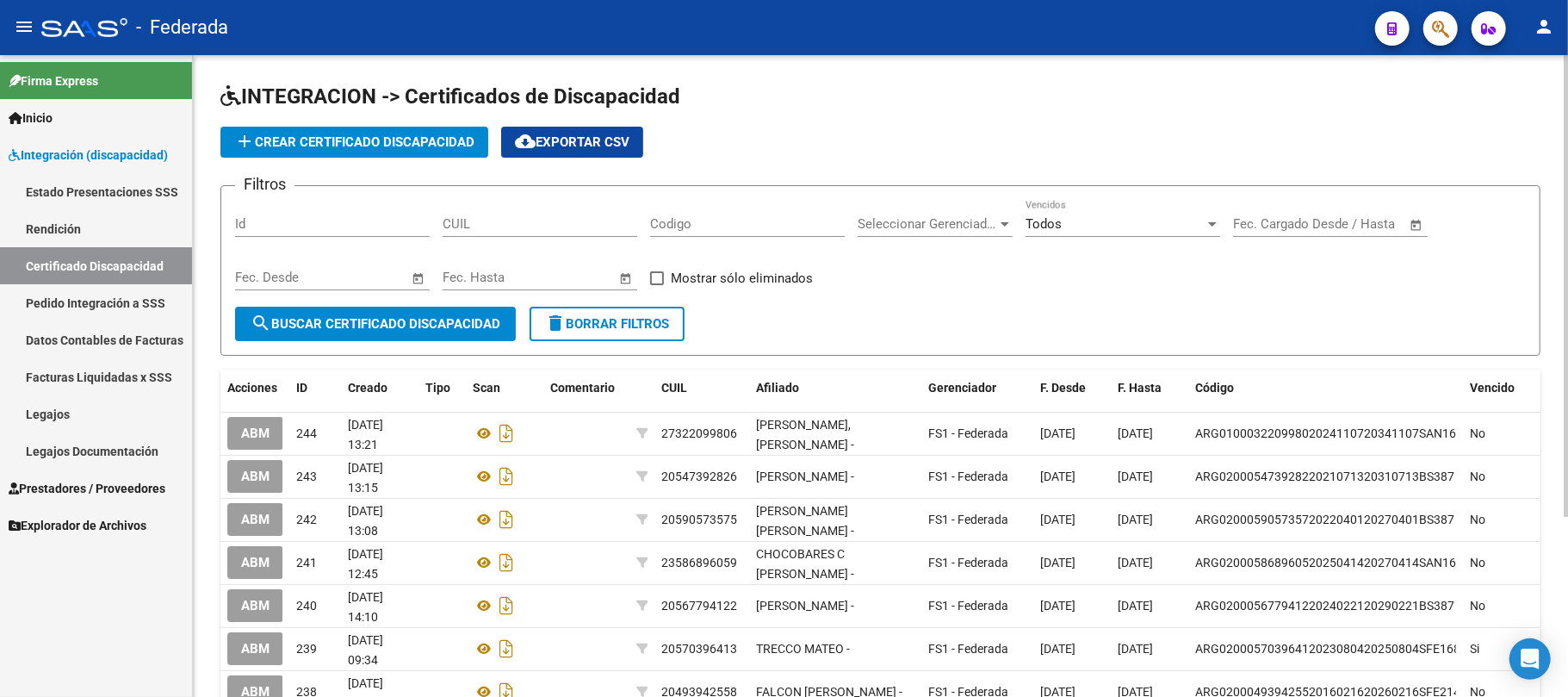
click at [576, 220] on input "CUIL" at bounding box center [540, 224] width 195 height 16
paste input "20-43803537-1"
click at [436, 326] on span "search Buscar Certificado Discapacidad" at bounding box center [375, 324] width 249 height 16
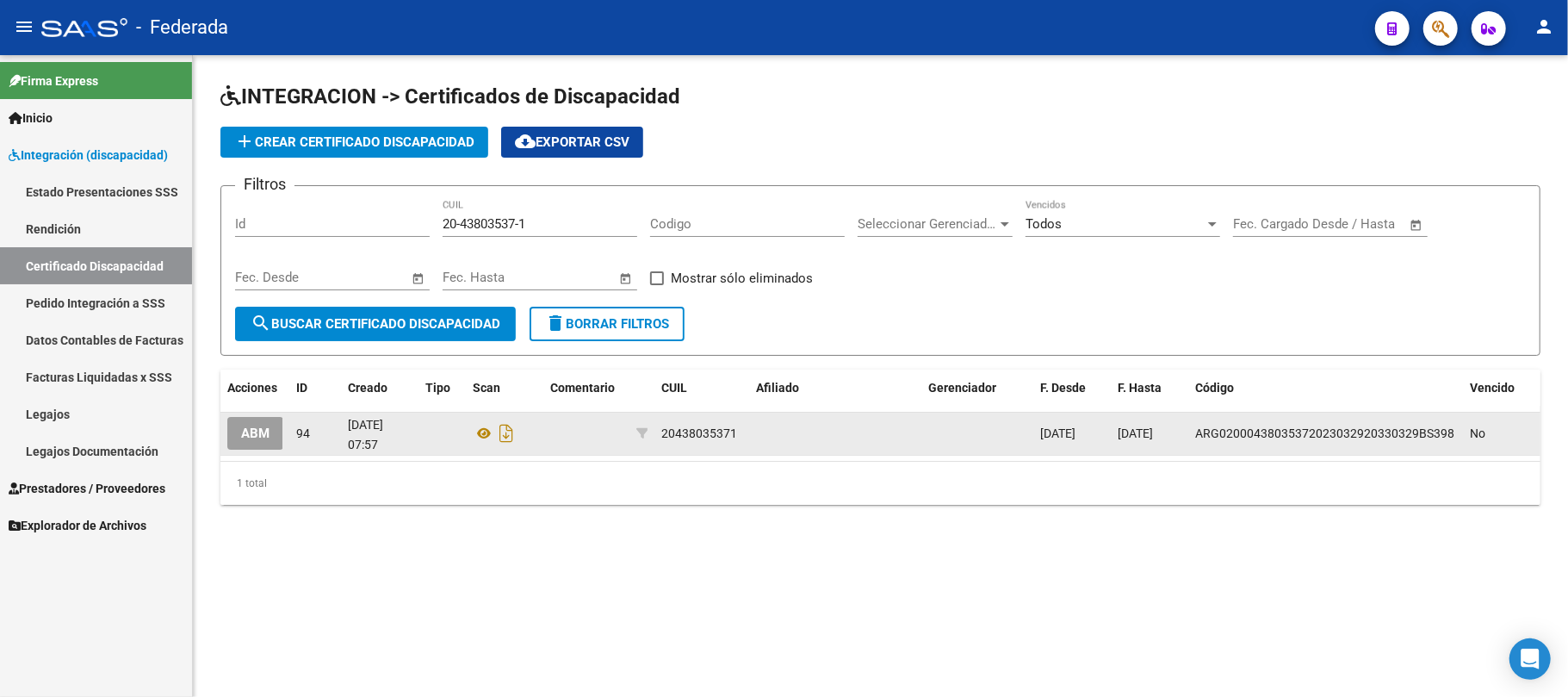
drag, startPoint x: 1117, startPoint y: 433, endPoint x: 1185, endPoint y: 434, distance: 68.0
click at [1185, 434] on datatable-body-cell "[DATE]" at bounding box center [1150, 433] width 78 height 42
copy span "[DATE]"
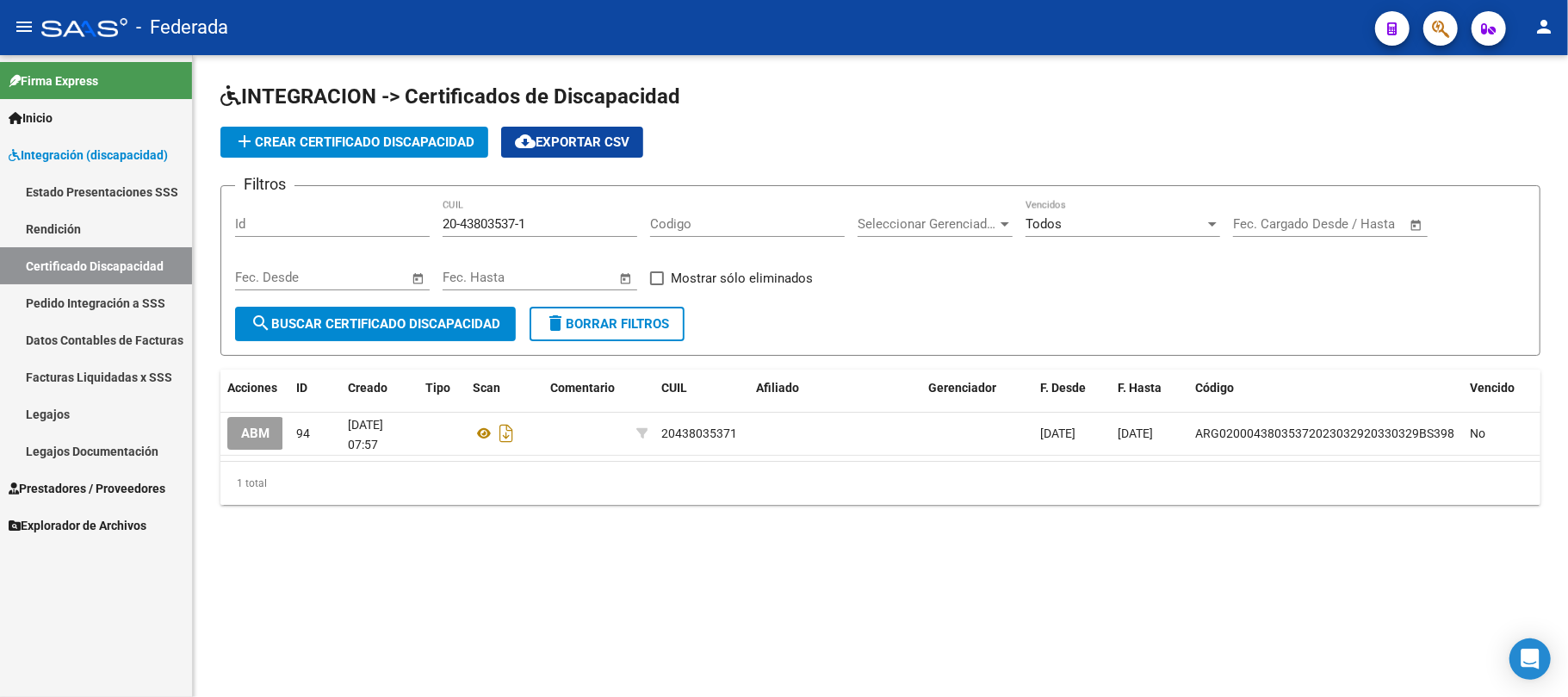
click at [510, 217] on input "20-43803537-1" at bounding box center [540, 224] width 195 height 16
click at [541, 218] on input "20-43803537-1" at bounding box center [540, 224] width 195 height 16
drag, startPoint x: 561, startPoint y: 218, endPoint x: 408, endPoint y: 218, distance: 153.0
click at [408, 218] on div "Filtros Id 20-43803537-1 CUIL Codigo Seleccionar Gerenciador Seleccionar Gerenc…" at bounding box center [880, 253] width 1290 height 107
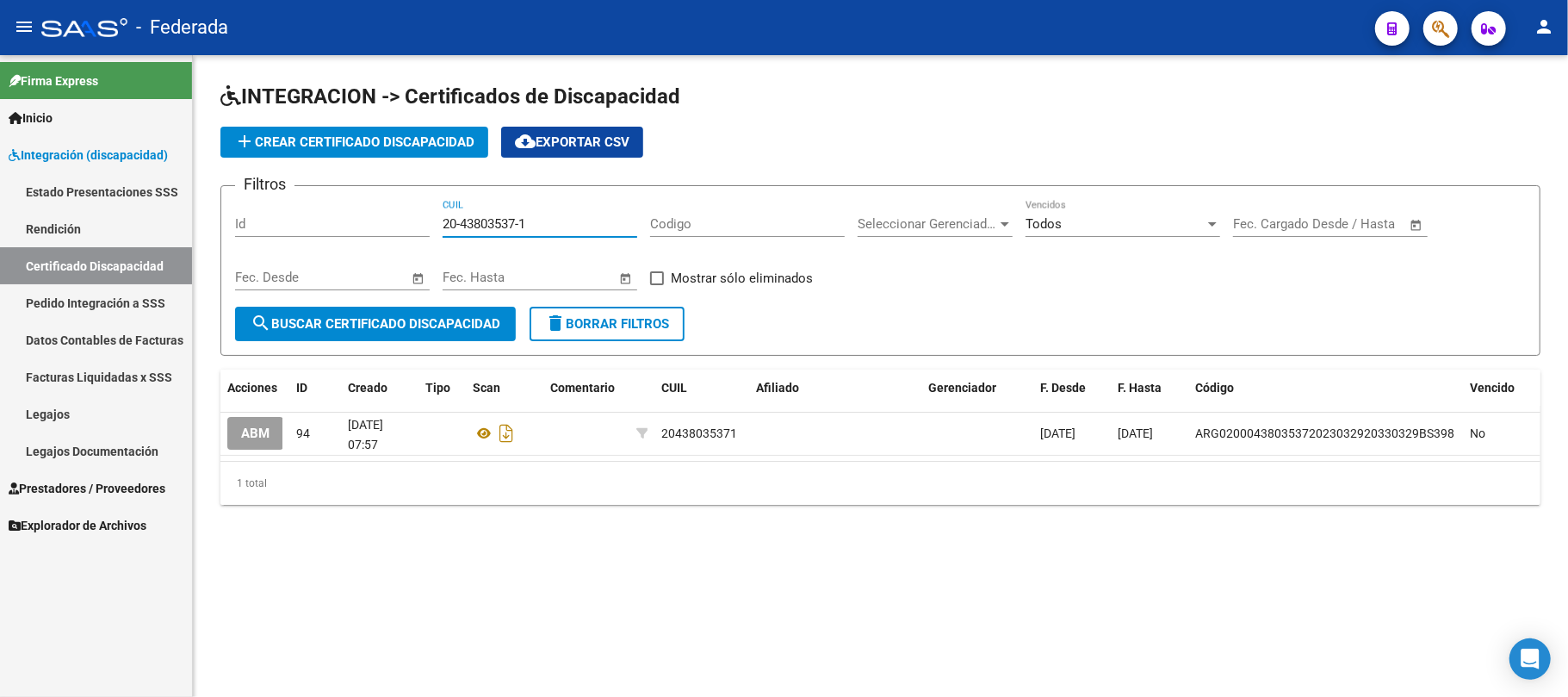
paste input "54339611-8"
click at [446, 311] on button "search Buscar Certificado Discapacidad" at bounding box center [375, 324] width 281 height 34
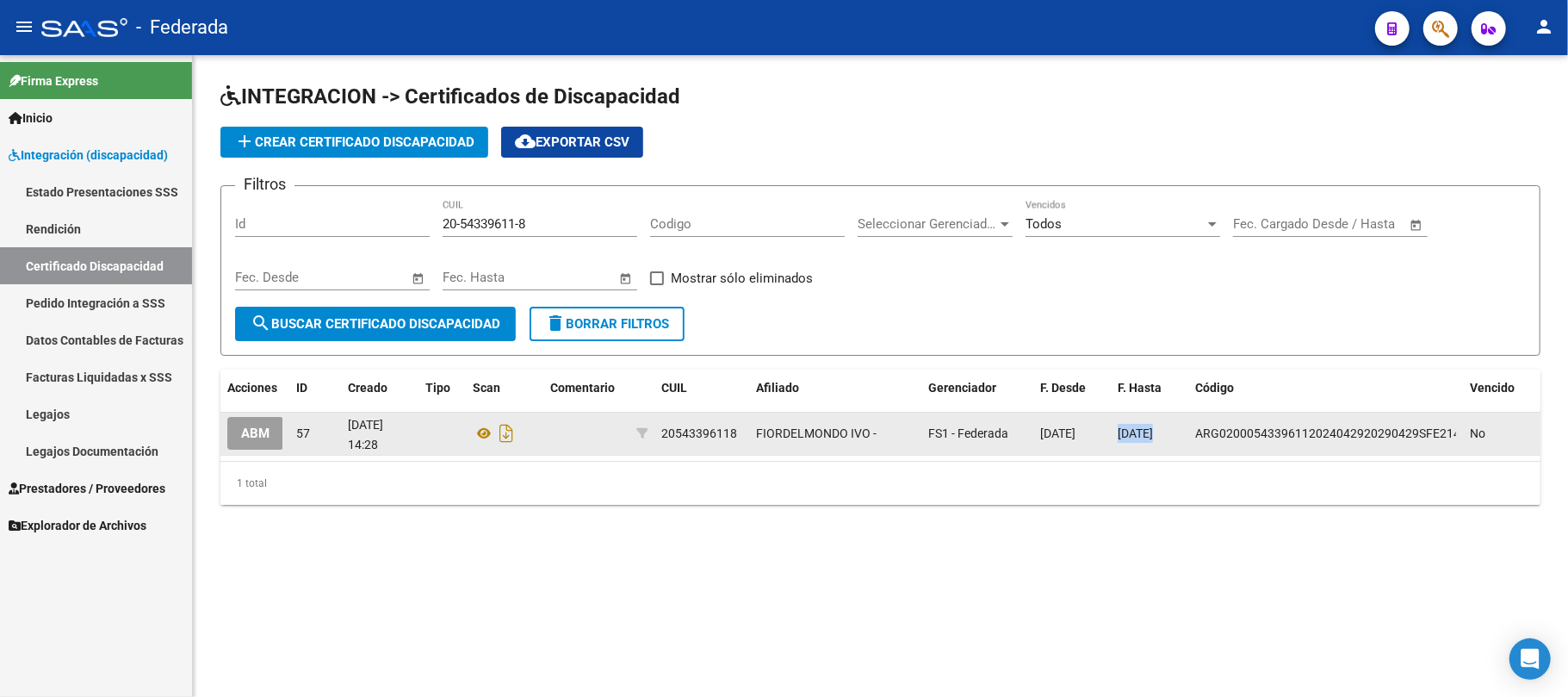
drag, startPoint x: 1118, startPoint y: 432, endPoint x: 1188, endPoint y: 432, distance: 70.0
click at [1188, 432] on div "ABM 57 [DATE] 14:28 20543396118 FIORDELMONDO IVO - FS1 - Federada [DATE] [DATE]…" at bounding box center [880, 434] width 1319 height 43
copy span "[DATE]"
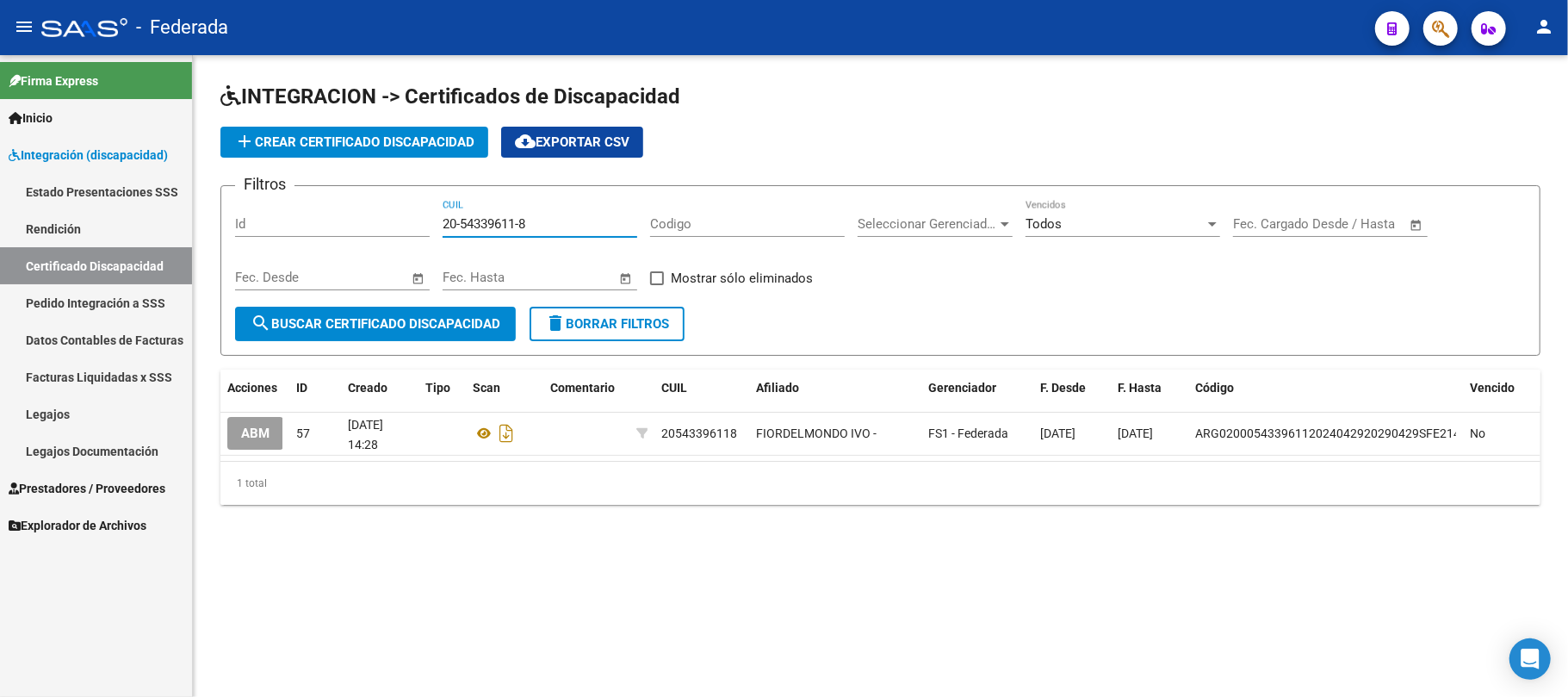
drag, startPoint x: 555, startPoint y: 228, endPoint x: 403, endPoint y: 228, distance: 152.0
click at [403, 228] on div "Filtros Id 20-54339611-8 CUIL Codigo Seleccionar Gerenciador Seleccionar Gerenc…" at bounding box center [880, 253] width 1290 height 107
paste input "3-54759464-9"
click at [429, 307] on button "search Buscar Certificado Discapacidad" at bounding box center [375, 324] width 281 height 34
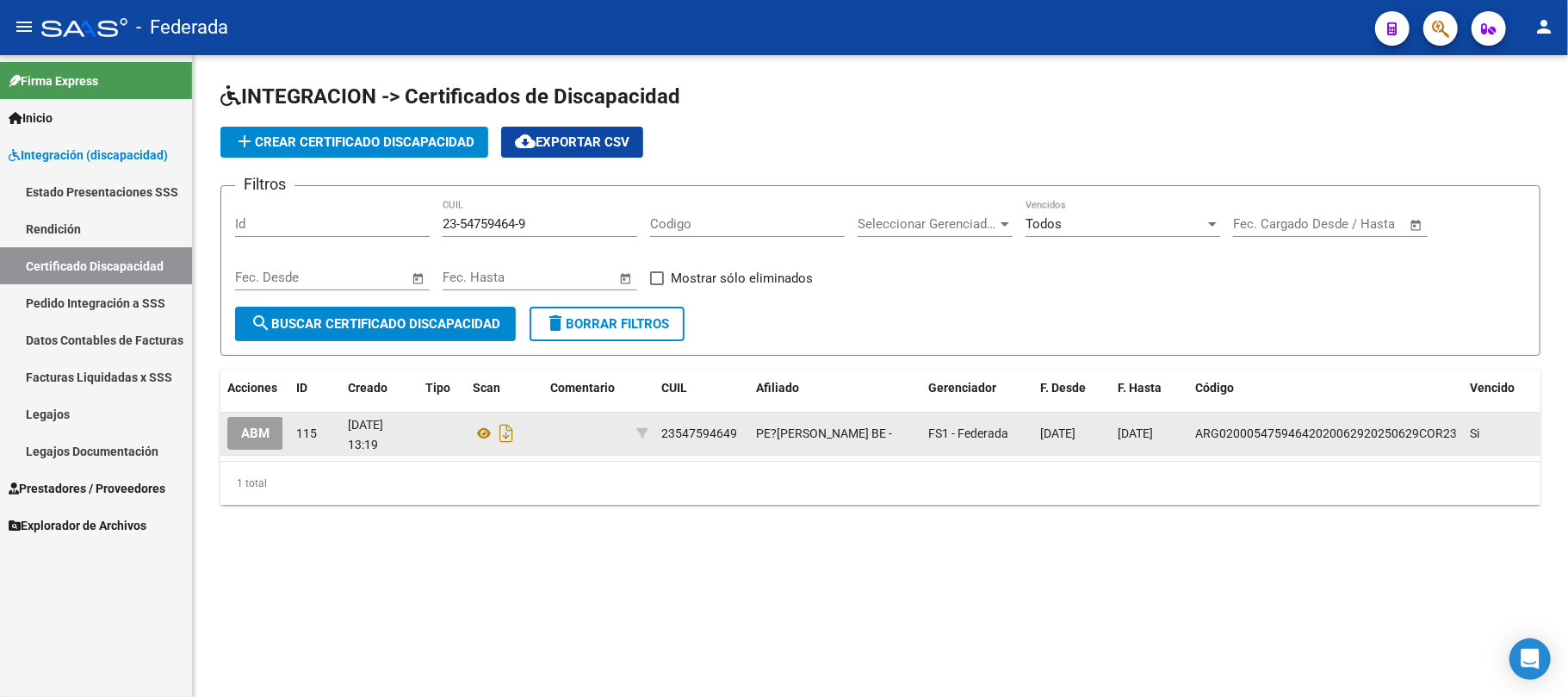
drag, startPoint x: 1113, startPoint y: 433, endPoint x: 1183, endPoint y: 440, distance: 70.3
click at [1183, 440] on datatable-body-cell "[DATE]" at bounding box center [1150, 433] width 78 height 42
copy span "[DATE]"
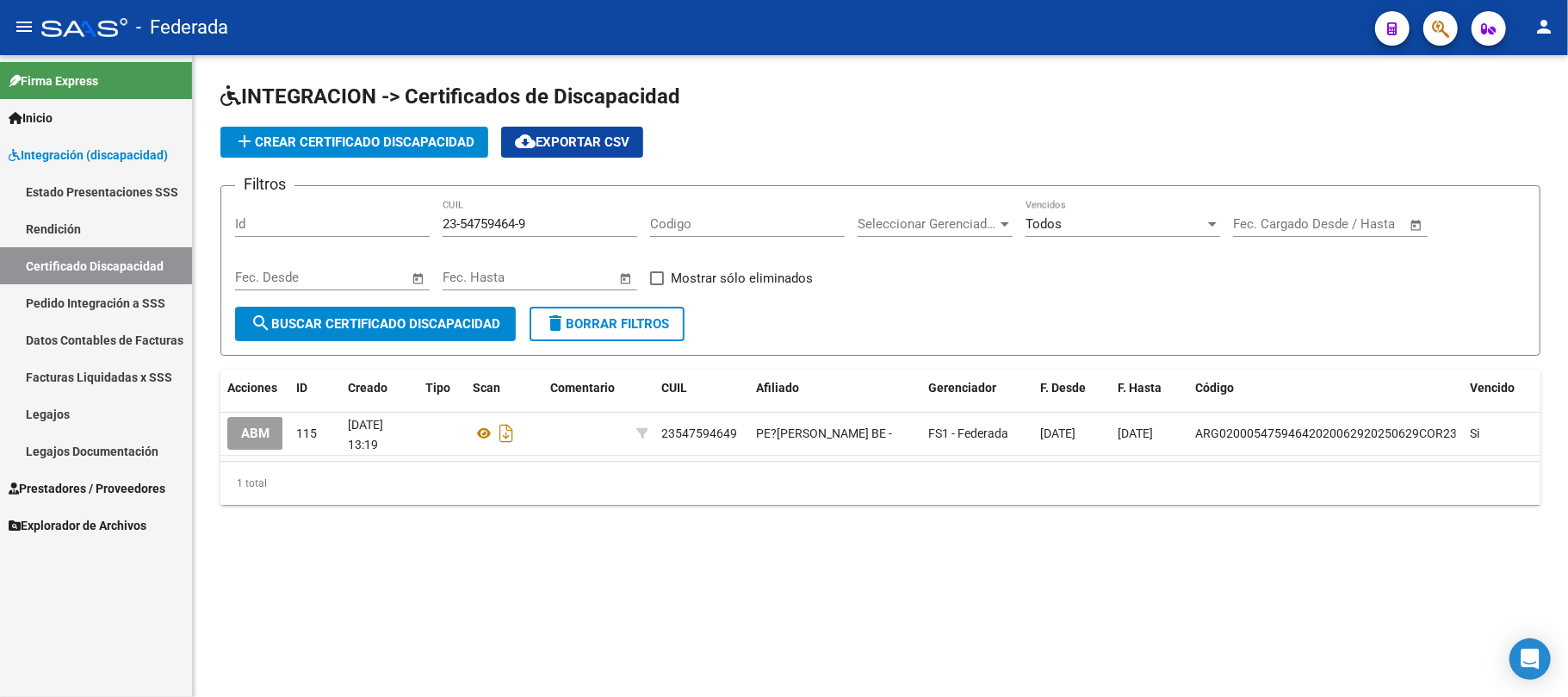
drag, startPoint x: 559, startPoint y: 233, endPoint x: 420, endPoint y: 228, distance: 139.1
click at [417, 232] on div "Filtros Id 23-54759464-9 CUIL Codigo Seleccionar Gerenciador Seleccionar Gerenc…" at bounding box center [880, 253] width 1290 height 107
click at [550, 220] on input "23-54759464-9" at bounding box center [540, 224] width 195 height 16
drag, startPoint x: 565, startPoint y: 220, endPoint x: 383, endPoint y: 220, distance: 182.0
click at [383, 220] on div "Filtros Id 23-54759464-9 CUIL Codigo Seleccionar Gerenciador Seleccionar Gerenc…" at bounding box center [880, 253] width 1290 height 107
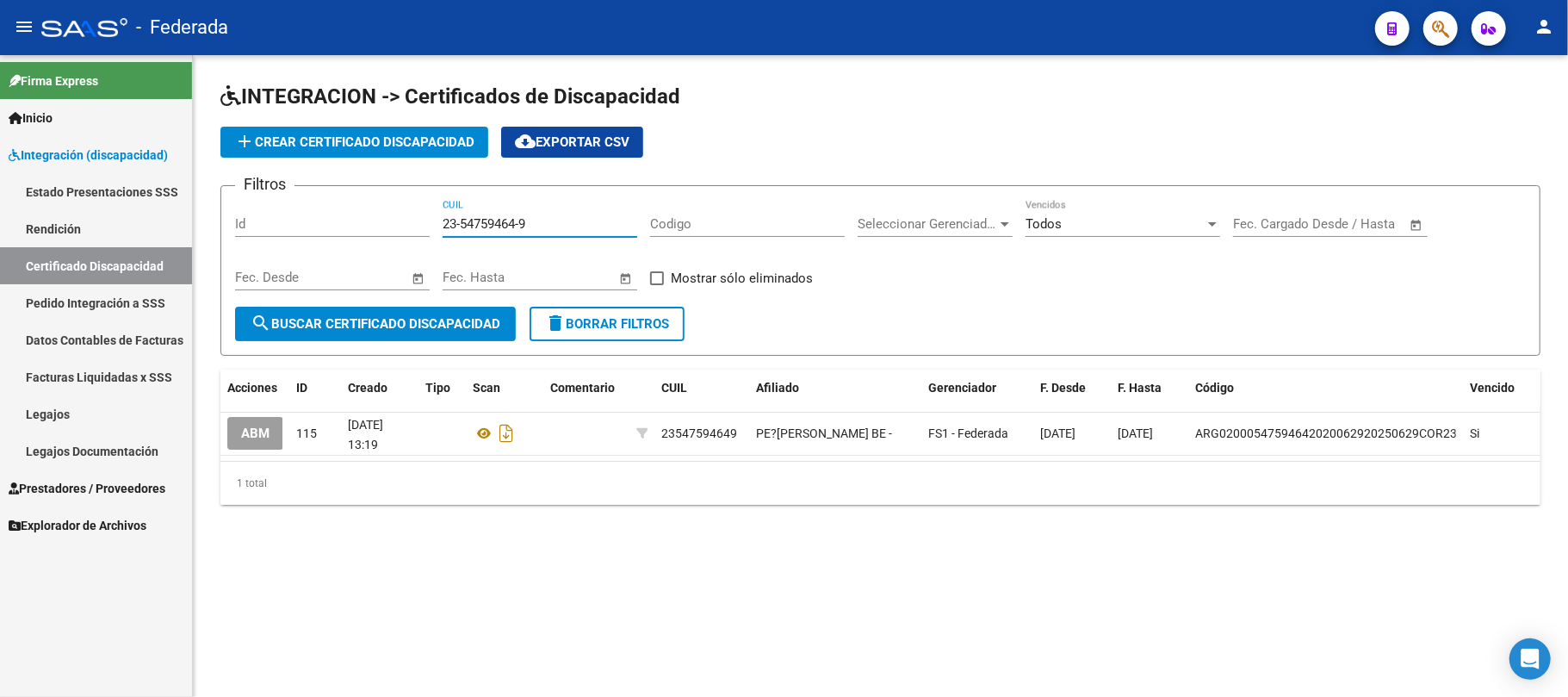
paste input "7-57715221-2"
click at [414, 326] on span "search Buscar Certificado Discapacidad" at bounding box center [375, 324] width 249 height 16
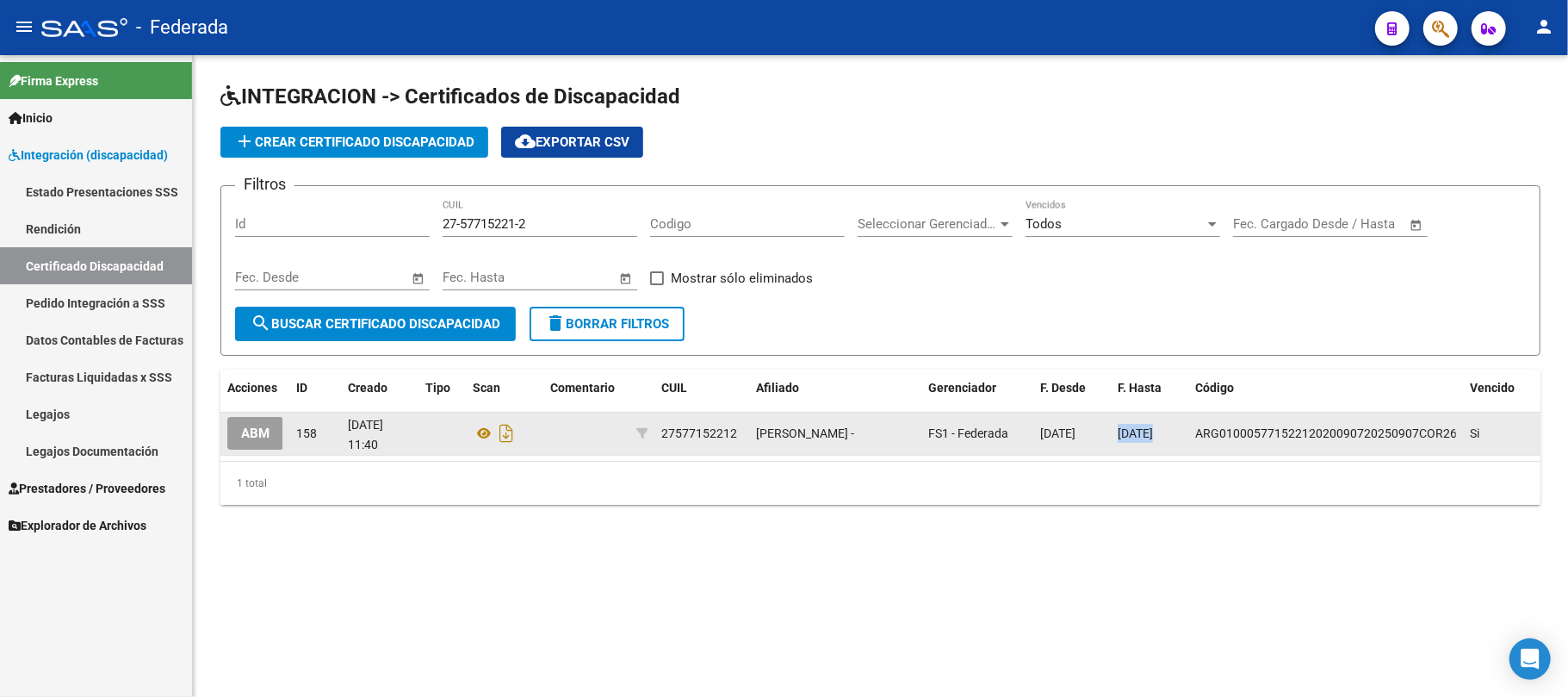
drag, startPoint x: 1123, startPoint y: 434, endPoint x: 1192, endPoint y: 438, distance: 69.1
click at [1192, 438] on div "ABM 158 [DATE] 11:40 27577152212 [PERSON_NAME] - FS1 - Federada [DATE] [DATE] A…" at bounding box center [880, 434] width 1319 height 43
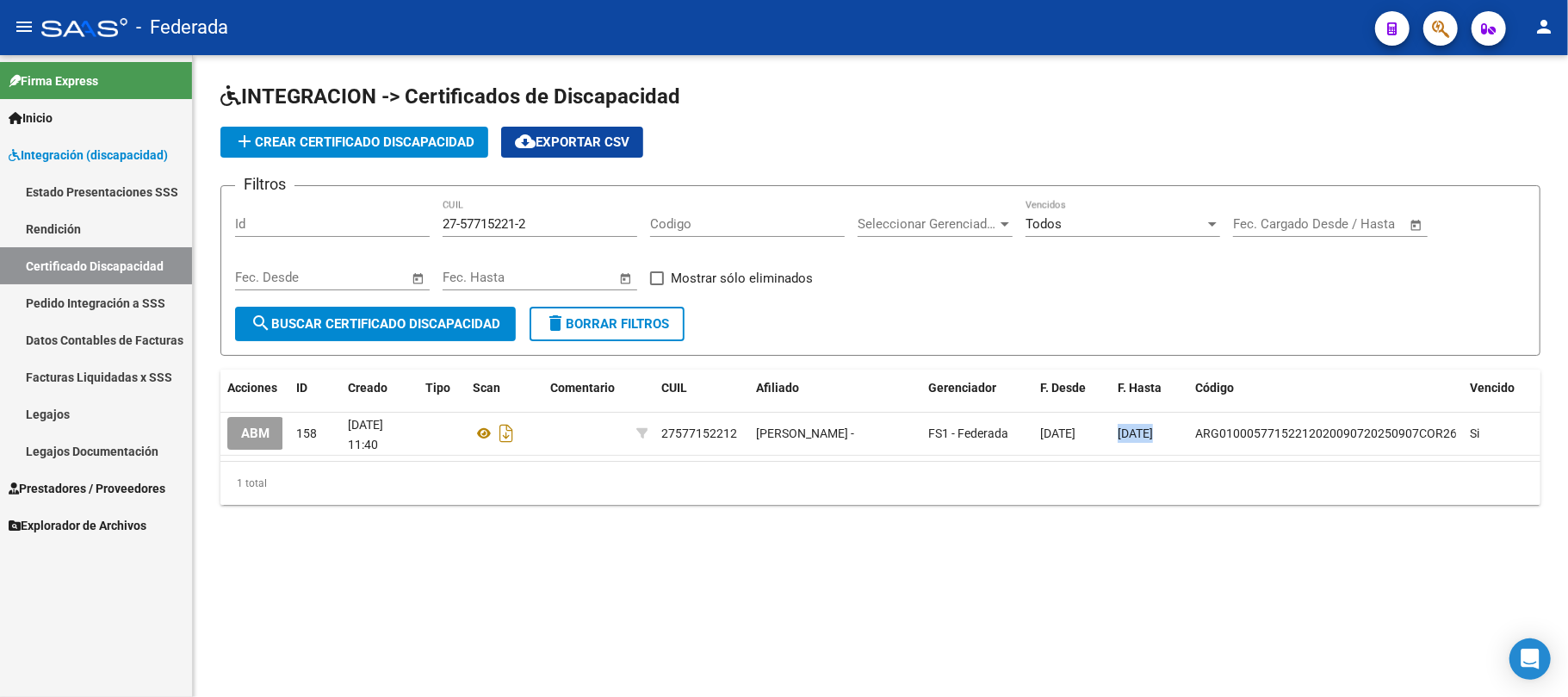
copy span "[DATE]"
click at [573, 233] on div "27-57715221-2 CUIL" at bounding box center [540, 218] width 195 height 37
drag, startPoint x: 573, startPoint y: 225, endPoint x: 383, endPoint y: 225, distance: 190.0
click at [383, 225] on div "Filtros Id 27-57715221-2 CUIL Codigo Seleccionar Gerenciador Seleccionar Gerenc…" at bounding box center [880, 253] width 1290 height 107
paste input "3-57123834-9"
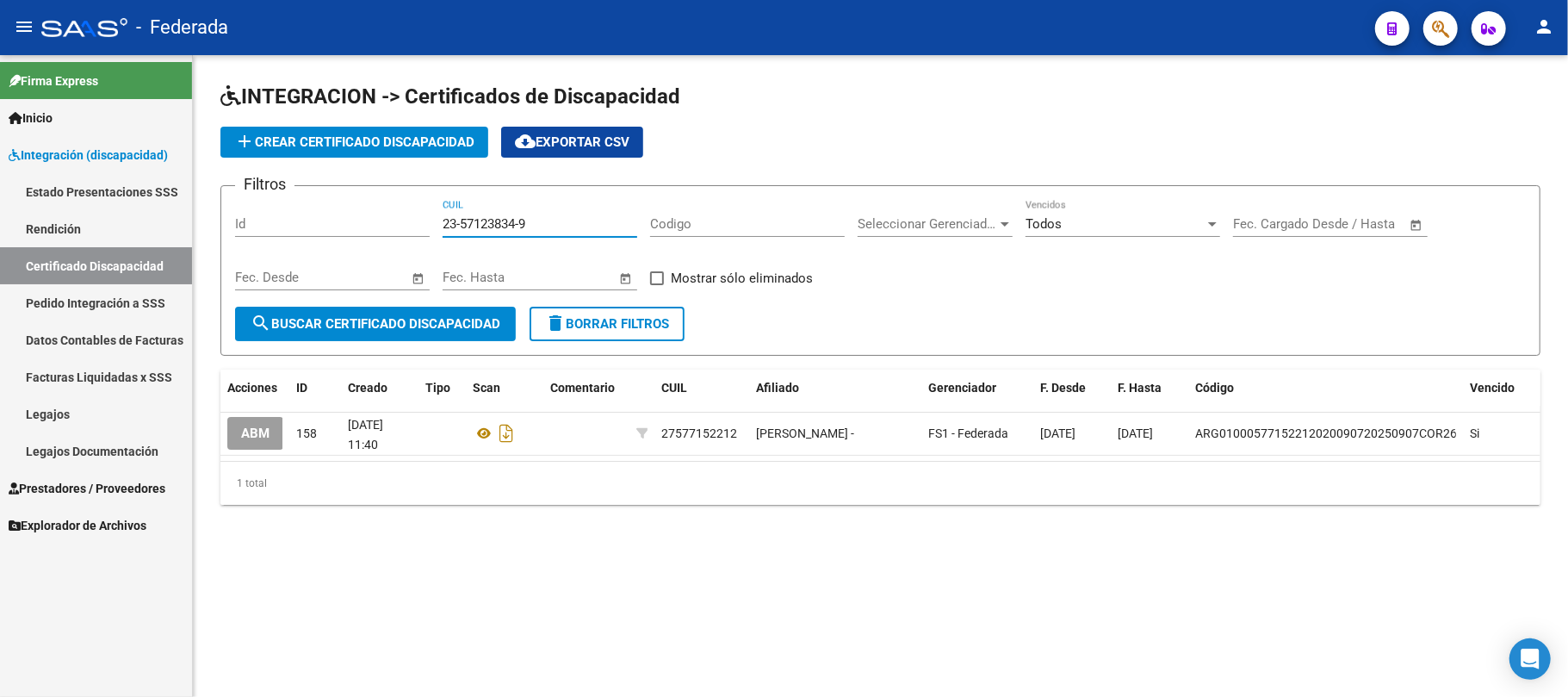
type input "23-57123834-9"
click at [439, 316] on span "search Buscar Certificado Discapacidad" at bounding box center [375, 324] width 249 height 16
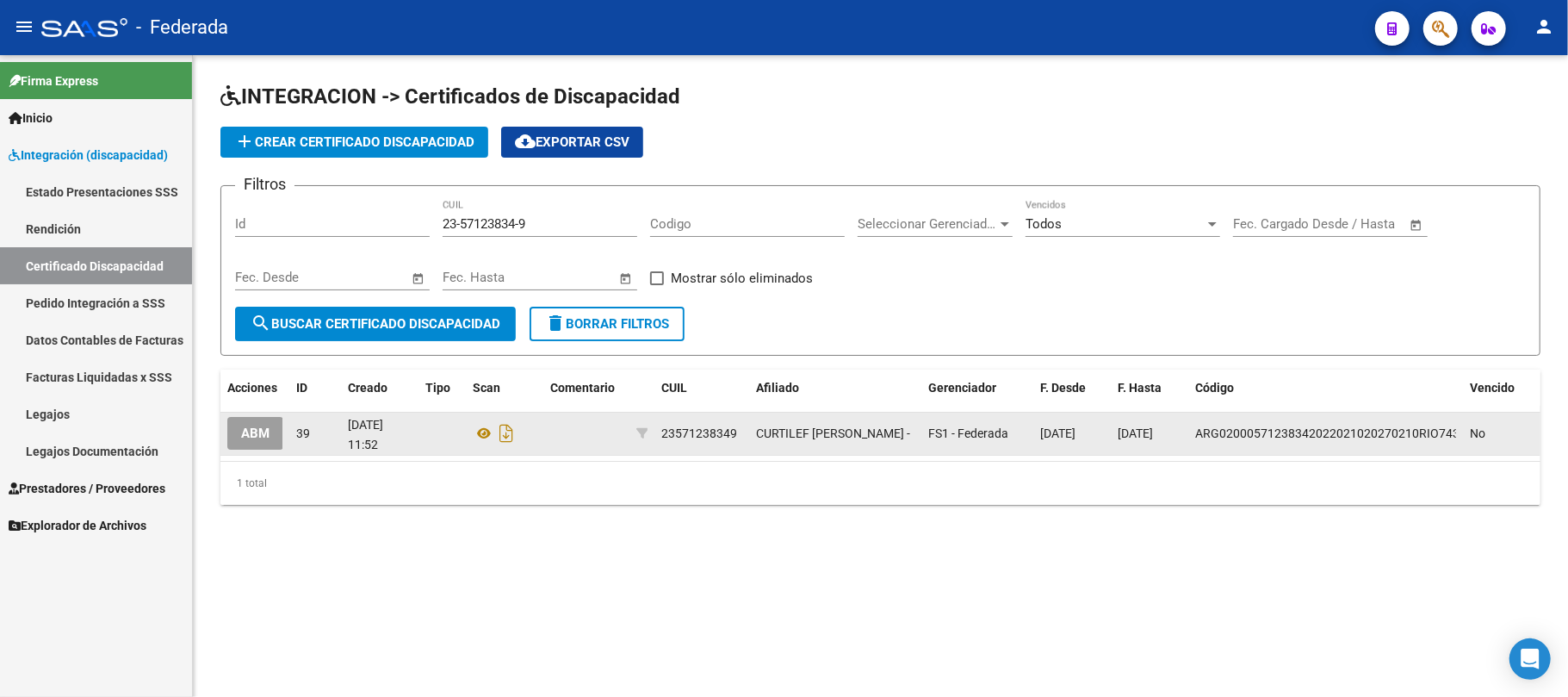
drag, startPoint x: 1113, startPoint y: 432, endPoint x: 1183, endPoint y: 434, distance: 70.0
click at [1183, 434] on datatable-body-cell "[DATE]" at bounding box center [1150, 433] width 78 height 42
copy span "[DATE]"
